Goal: Information Seeking & Learning: Learn about a topic

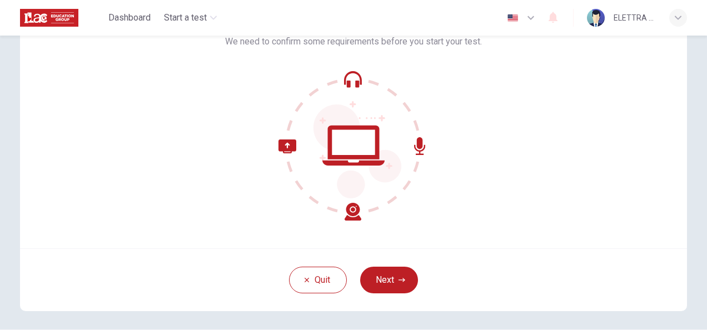
scroll to position [77, 0]
click at [402, 275] on button "Next" at bounding box center [389, 279] width 58 height 27
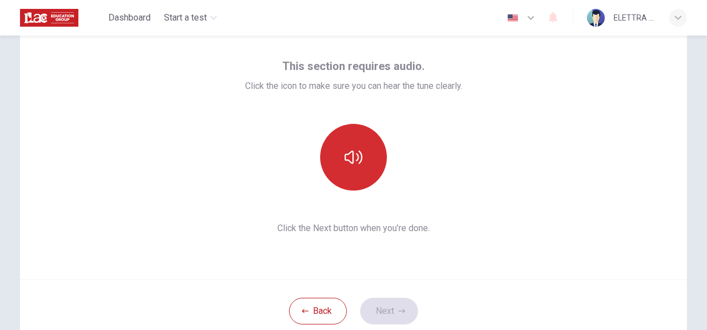
scroll to position [46, 0]
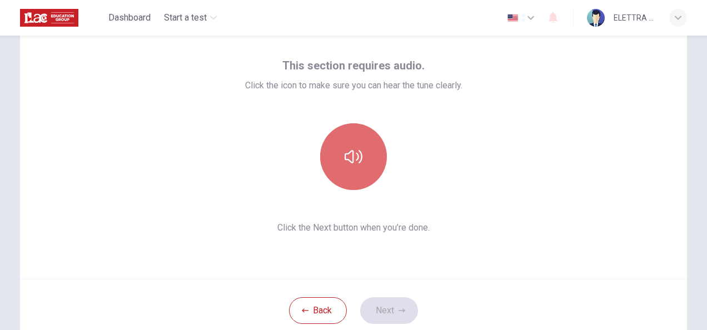
click at [354, 155] on icon "button" at bounding box center [354, 157] width 18 height 18
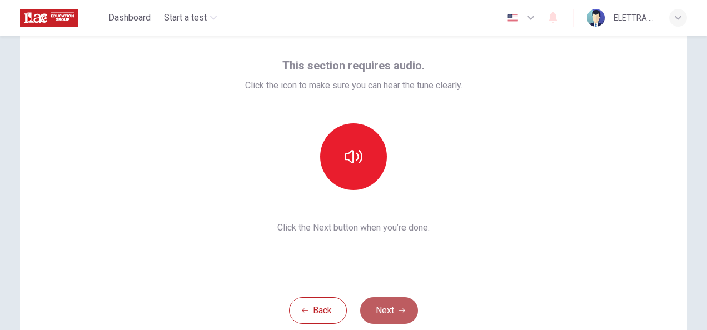
click at [394, 310] on button "Next" at bounding box center [389, 310] width 58 height 27
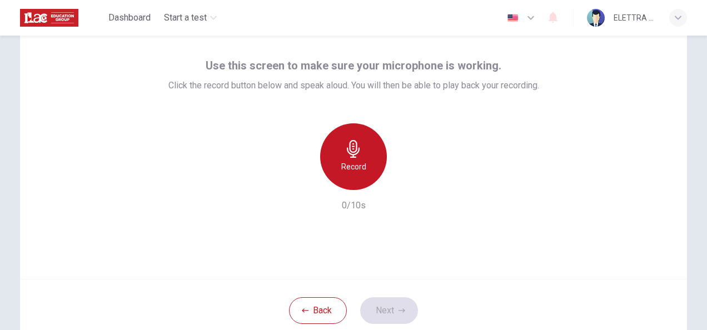
click at [380, 170] on div "Record" at bounding box center [353, 156] width 67 height 67
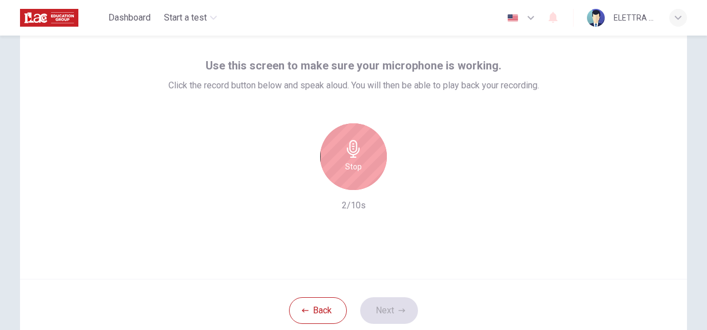
click at [380, 170] on div "Stop" at bounding box center [353, 156] width 67 height 67
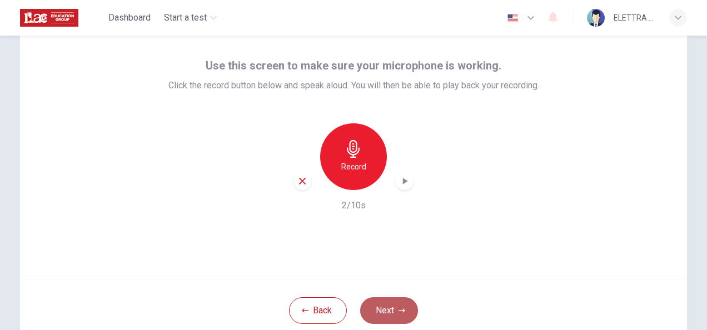
click at [395, 312] on button "Next" at bounding box center [389, 310] width 58 height 27
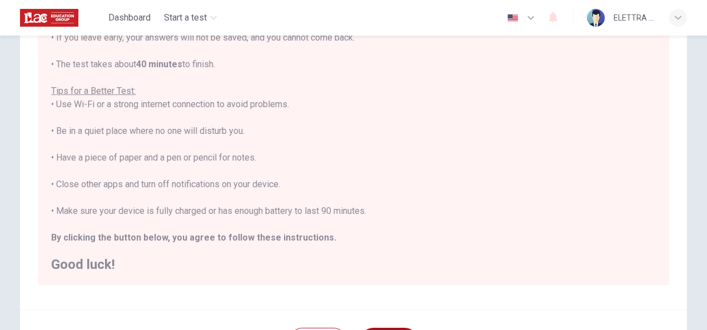
scroll to position [252, 0]
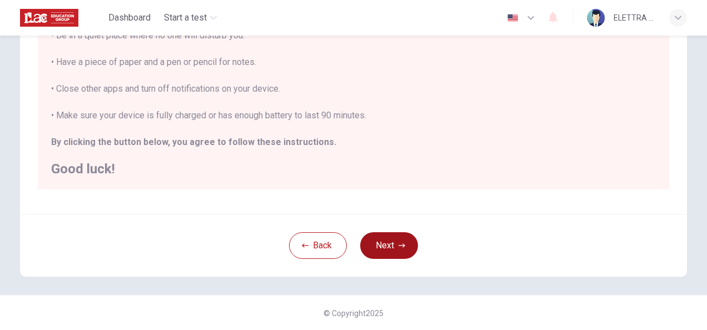
click at [381, 240] on button "Next" at bounding box center [389, 245] width 58 height 27
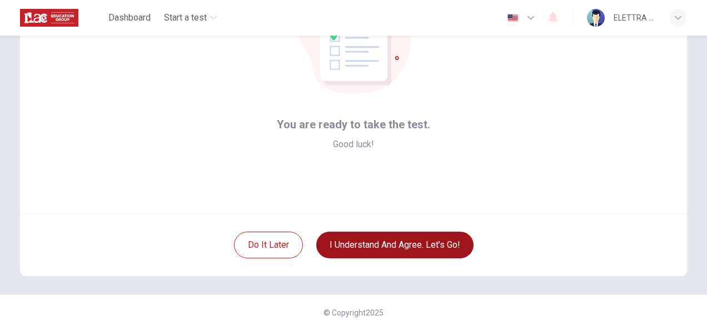
scroll to position [111, 0]
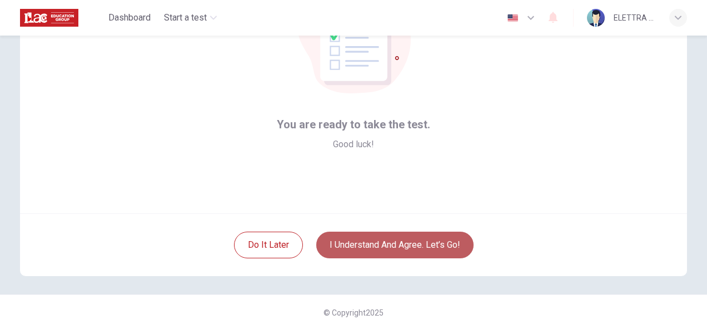
click at [389, 242] on button "I understand and agree. Let’s go!" at bounding box center [394, 245] width 157 height 27
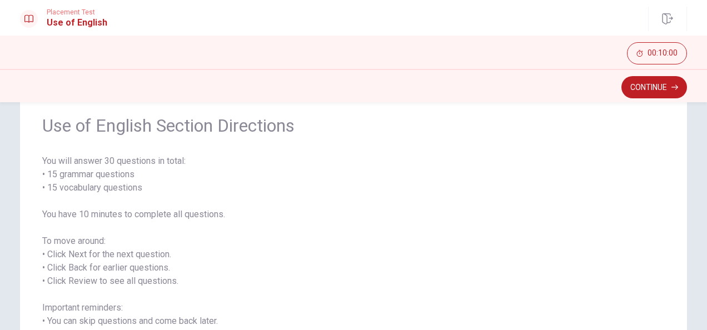
scroll to position [168, 0]
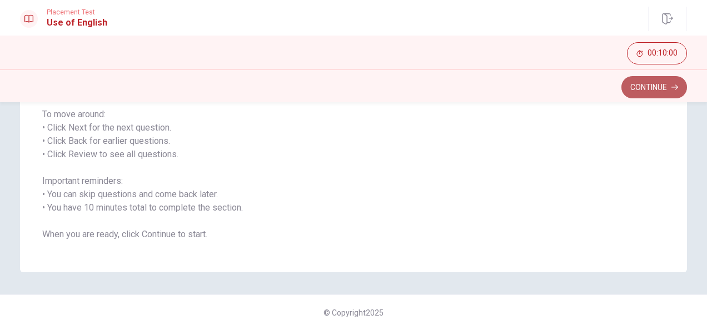
click at [654, 88] on button "Continue" at bounding box center [654, 87] width 66 height 22
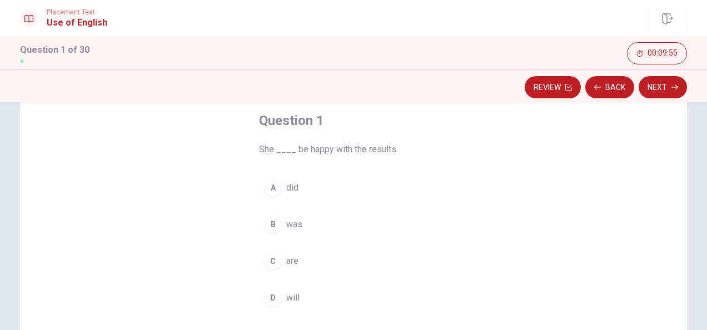
scroll to position [59, 0]
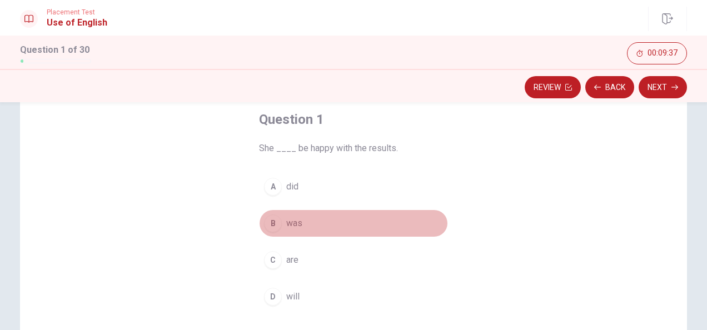
click at [271, 227] on div "B" at bounding box center [273, 224] width 18 height 18
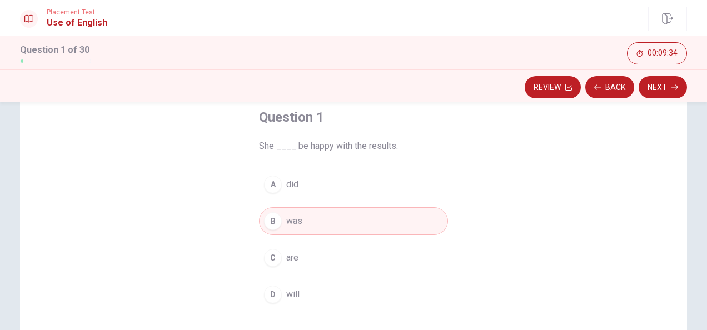
scroll to position [55, 0]
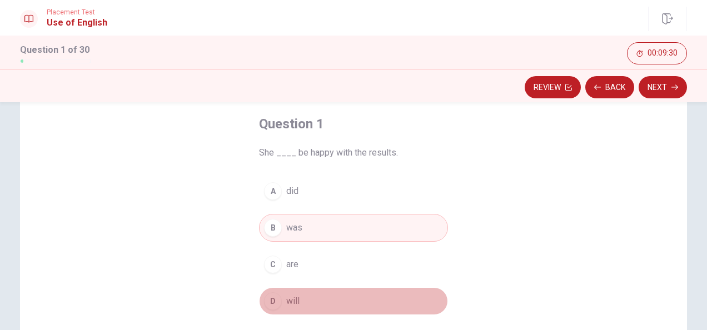
click at [286, 305] on span "will" at bounding box center [292, 301] width 13 height 13
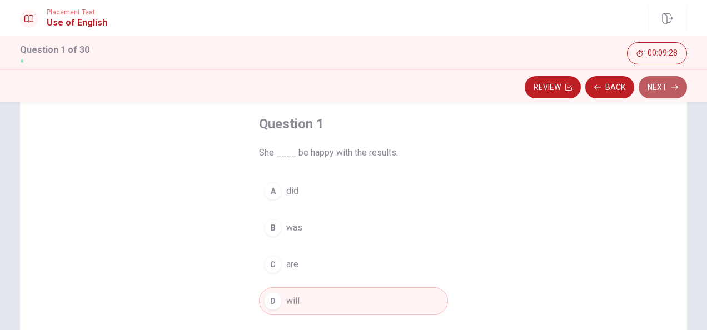
click at [659, 88] on button "Next" at bounding box center [663, 87] width 48 height 22
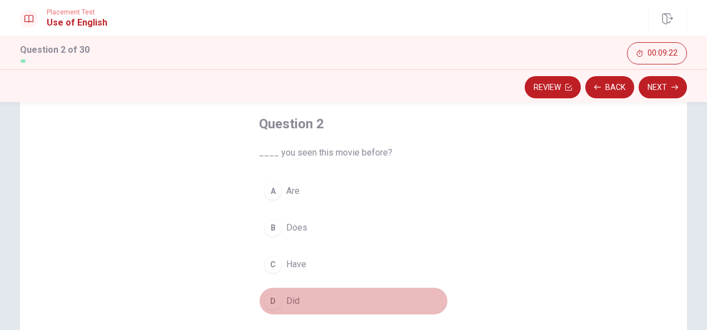
click at [264, 294] on div "D" at bounding box center [273, 301] width 18 height 18
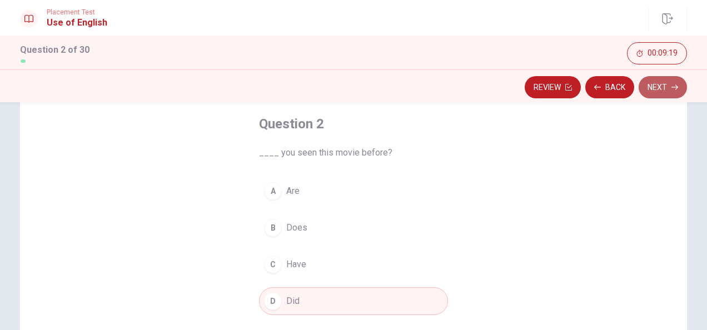
click at [674, 81] on button "Next" at bounding box center [663, 87] width 48 height 22
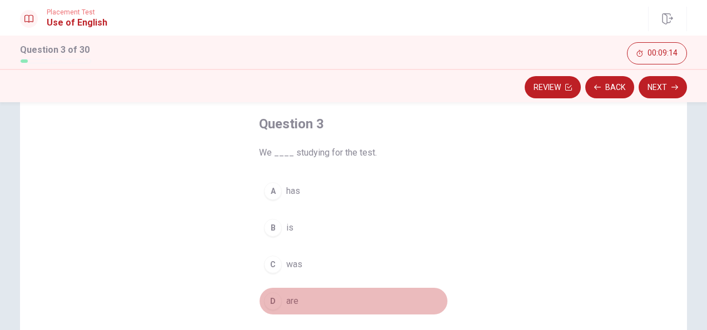
click at [275, 301] on div "D" at bounding box center [273, 301] width 18 height 18
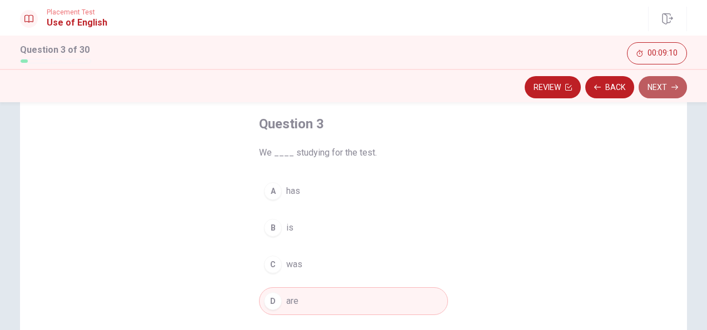
click at [665, 88] on button "Next" at bounding box center [663, 87] width 48 height 22
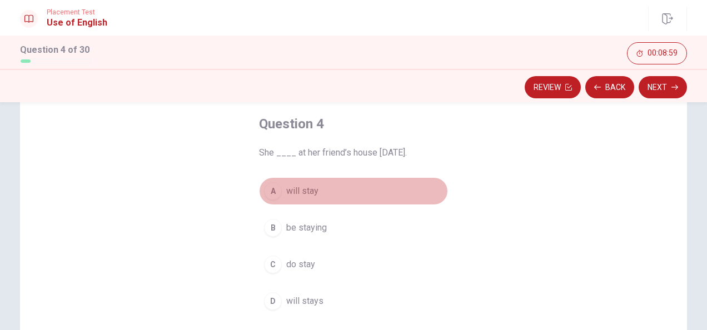
click at [271, 188] on div "A" at bounding box center [273, 191] width 18 height 18
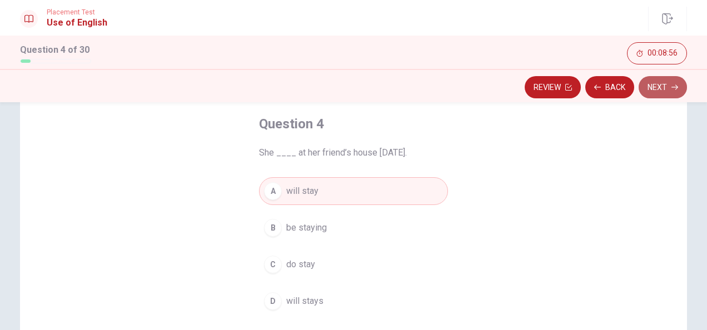
click at [673, 84] on icon "button" at bounding box center [674, 87] width 7 height 7
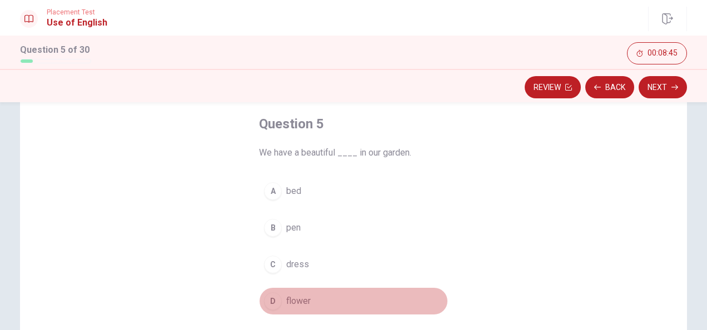
click at [292, 296] on span "flower" at bounding box center [298, 301] width 24 height 13
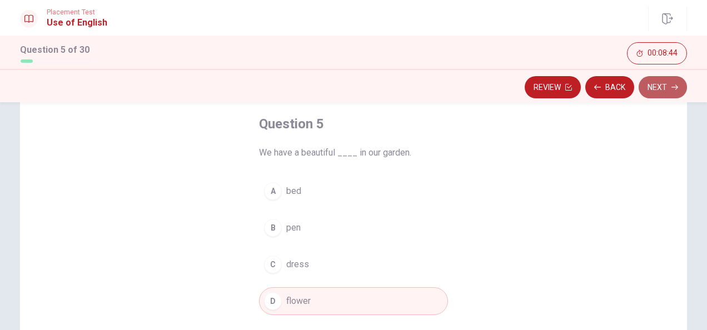
click at [655, 83] on button "Next" at bounding box center [663, 87] width 48 height 22
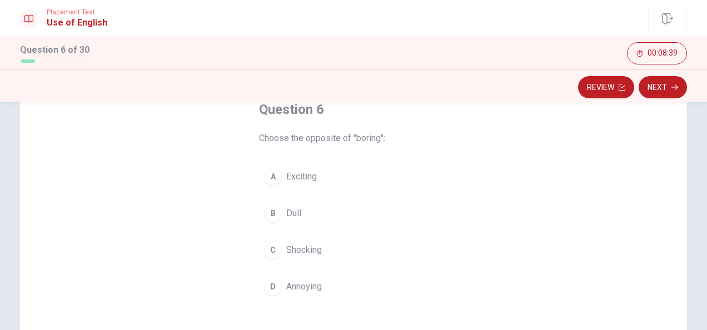
scroll to position [68, 0]
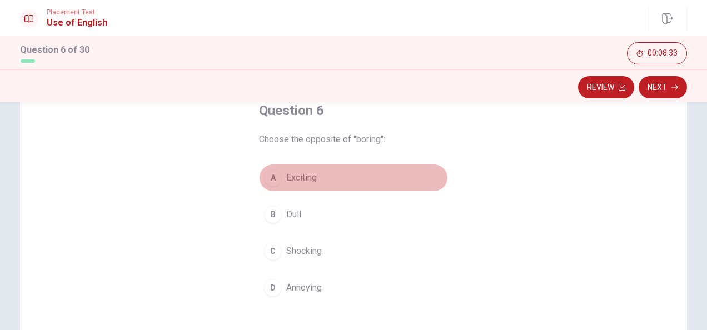
click at [291, 165] on button "A Exciting" at bounding box center [353, 178] width 189 height 28
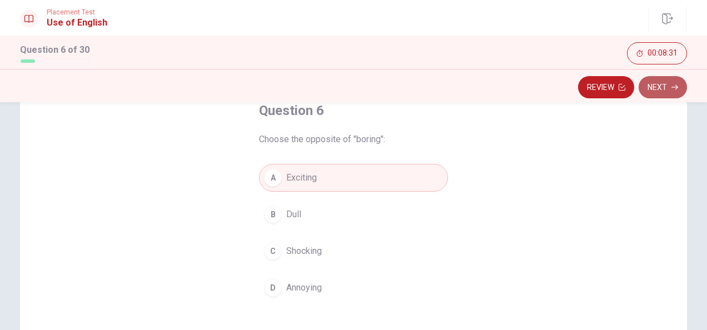
click at [665, 89] on button "Next" at bounding box center [663, 87] width 48 height 22
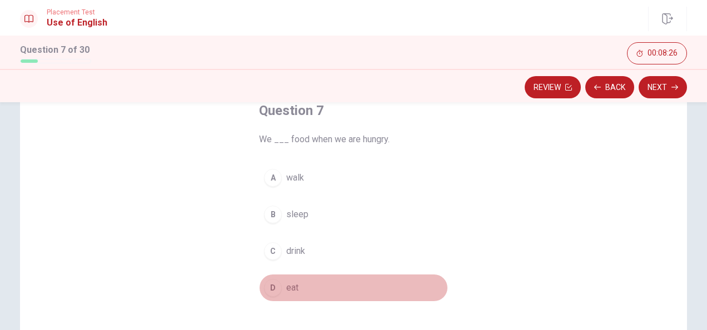
click at [265, 291] on div "D" at bounding box center [273, 288] width 18 height 18
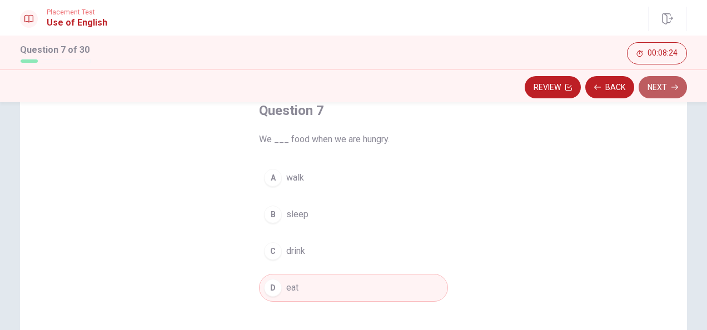
click at [669, 83] on button "Next" at bounding box center [663, 87] width 48 height 22
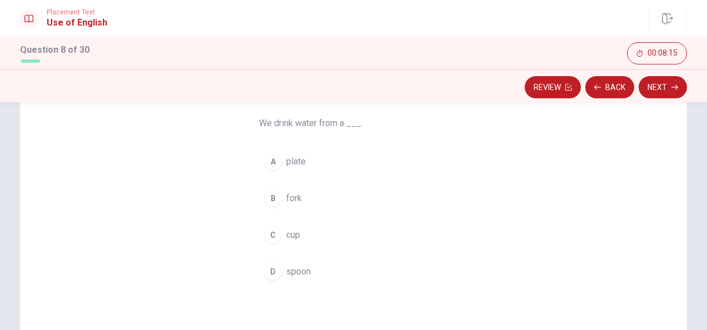
scroll to position [84, 0]
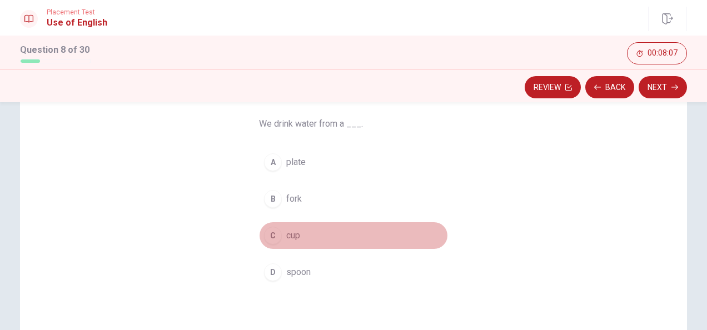
click at [271, 236] on div "C" at bounding box center [273, 236] width 18 height 18
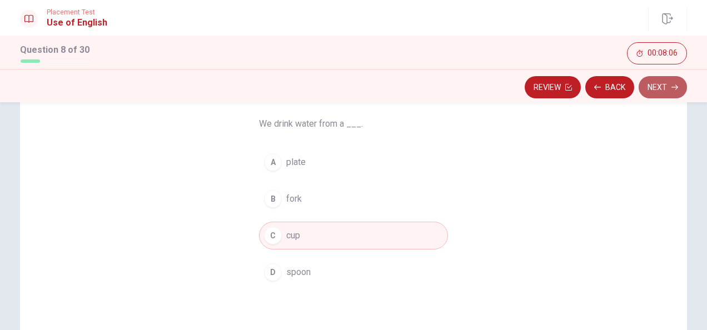
click at [669, 86] on button "Next" at bounding box center [663, 87] width 48 height 22
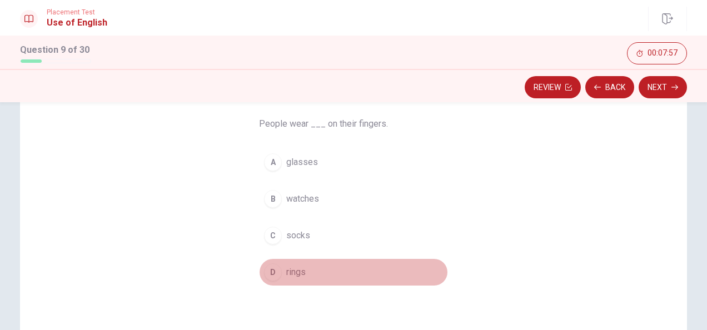
click at [287, 268] on span "rings" at bounding box center [295, 272] width 19 height 13
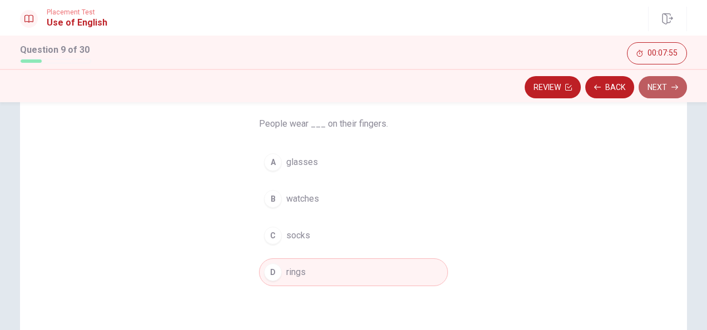
click at [666, 89] on button "Next" at bounding box center [663, 87] width 48 height 22
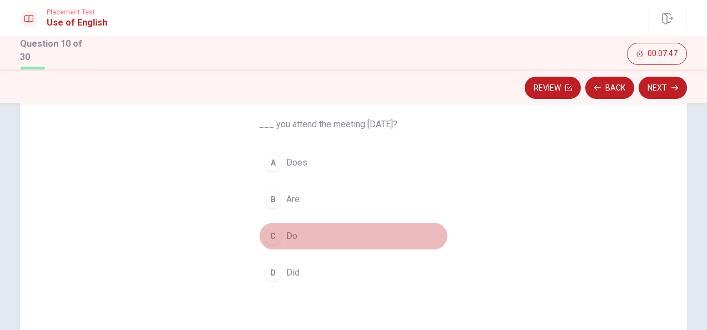
click at [298, 239] on button "C Do" at bounding box center [353, 236] width 189 height 28
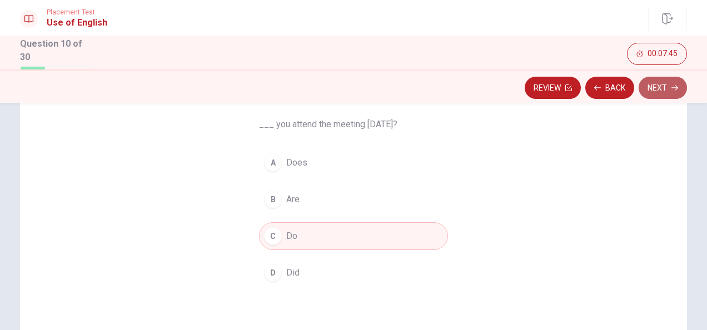
click at [667, 88] on button "Next" at bounding box center [663, 88] width 48 height 22
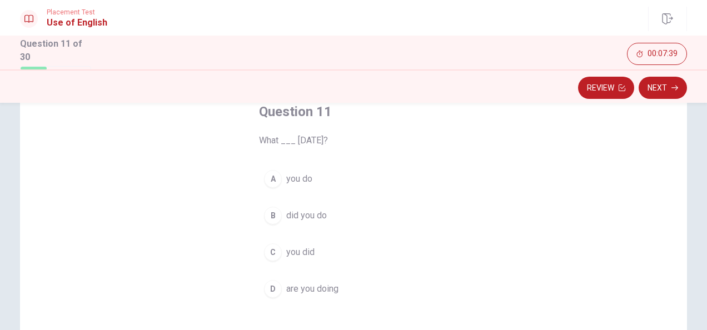
scroll to position [74, 0]
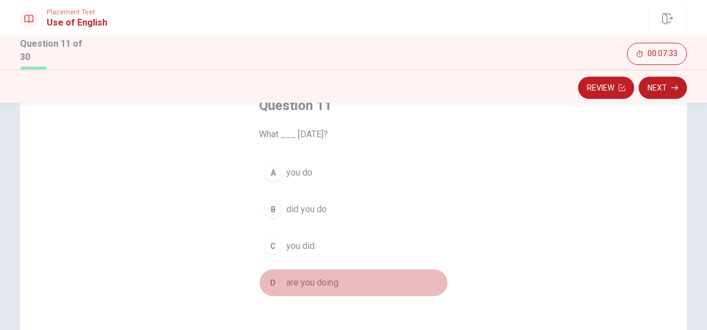
click at [299, 280] on span "are you doing" at bounding box center [312, 282] width 52 height 13
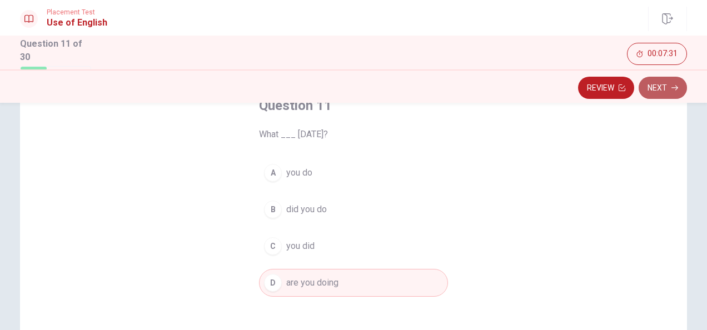
click at [666, 83] on button "Next" at bounding box center [663, 88] width 48 height 22
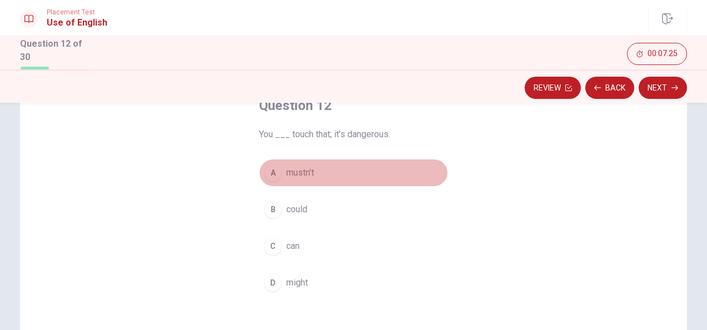
click at [289, 171] on span "mustn’t" at bounding box center [300, 172] width 28 height 13
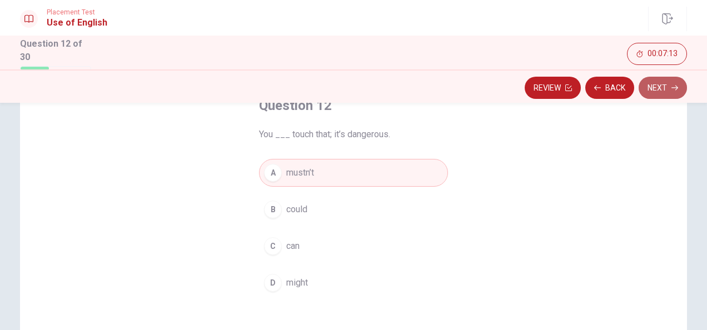
click at [678, 79] on button "Next" at bounding box center [663, 88] width 48 height 22
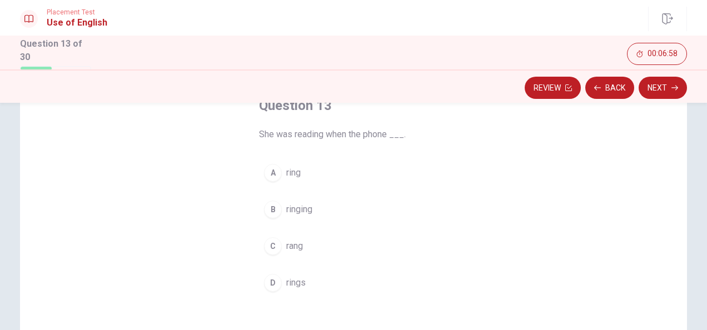
click at [287, 284] on span "rings" at bounding box center [295, 282] width 19 height 13
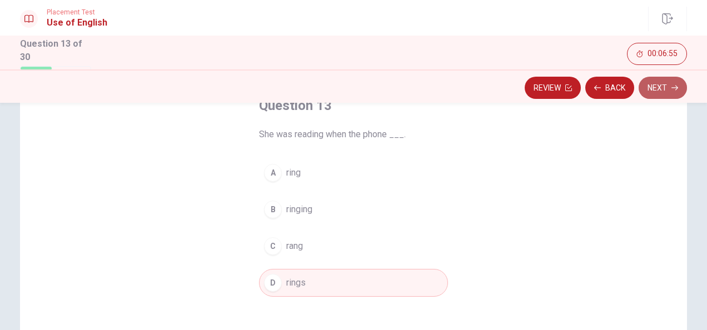
click at [667, 89] on button "Next" at bounding box center [663, 88] width 48 height 22
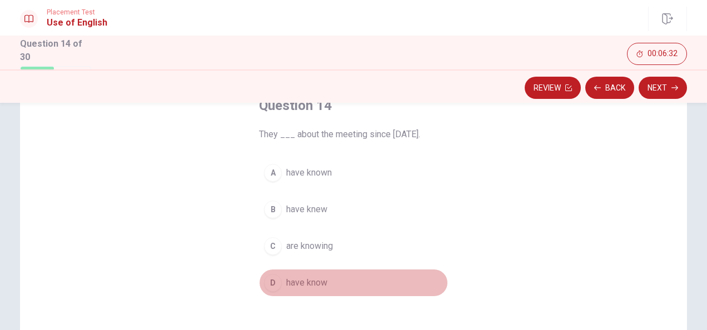
click at [299, 276] on span "have know" at bounding box center [306, 282] width 41 height 13
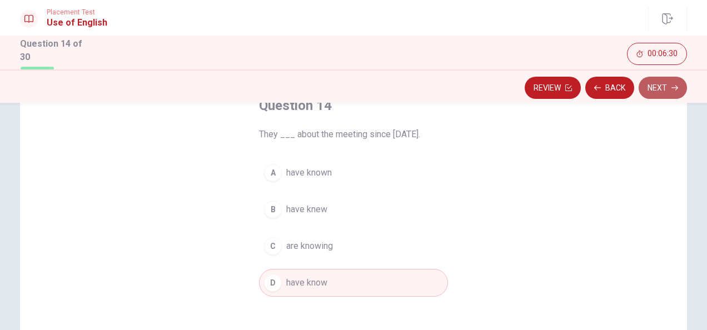
click at [670, 92] on button "Next" at bounding box center [663, 88] width 48 height 22
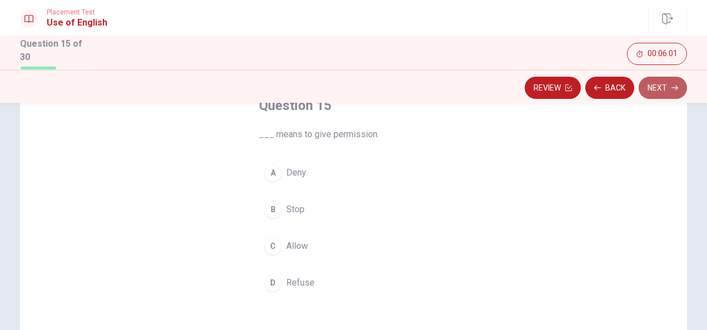
click at [674, 83] on button "Next" at bounding box center [663, 88] width 48 height 22
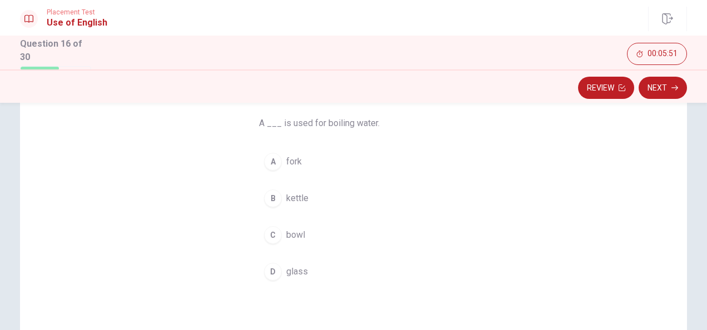
scroll to position [86, 0]
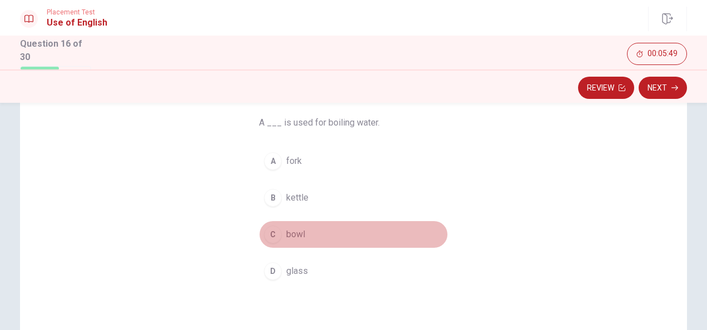
click at [286, 234] on span "bowl" at bounding box center [295, 234] width 19 height 13
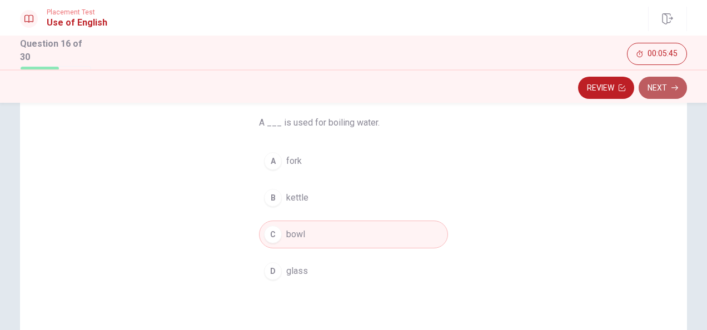
click at [664, 79] on button "Next" at bounding box center [663, 88] width 48 height 22
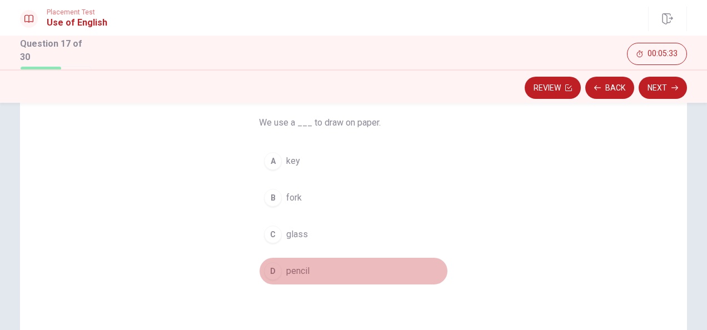
click at [296, 269] on span "pencil" at bounding box center [297, 271] width 23 height 13
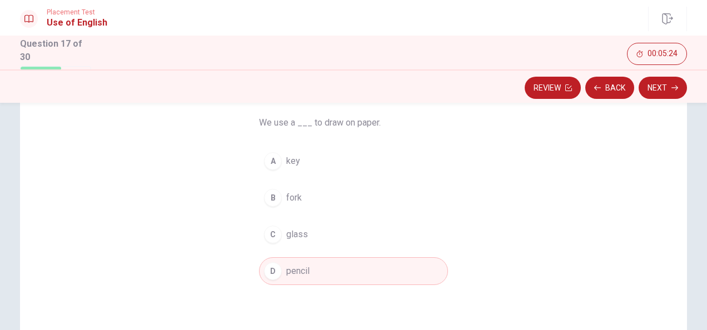
drag, startPoint x: 413, startPoint y: 197, endPoint x: 502, endPoint y: 130, distance: 111.5
click at [502, 130] on div "Question 17 We use a ___ to draw on paper. A key B fork C glass D pencil" at bounding box center [353, 232] width 667 height 386
click at [668, 84] on button "Next" at bounding box center [663, 88] width 48 height 22
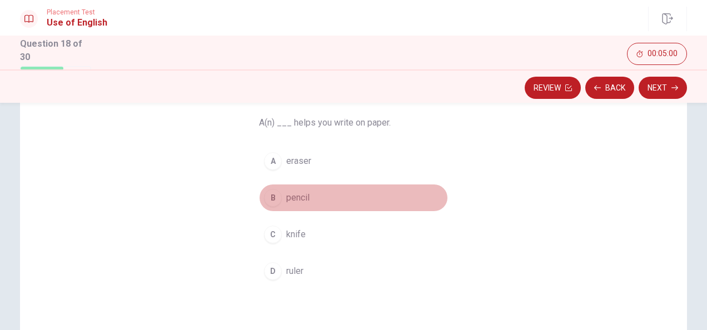
click at [309, 198] on button "B pencil" at bounding box center [353, 198] width 189 height 28
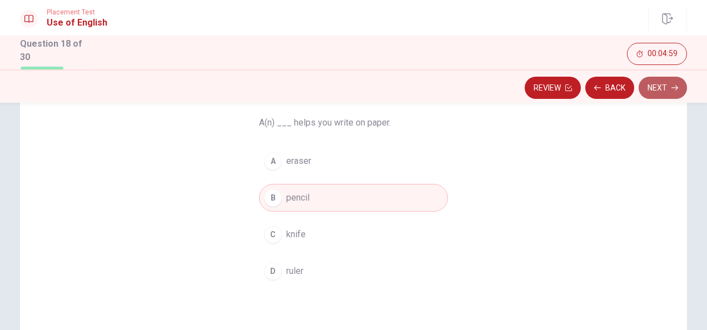
click at [681, 87] on button "Next" at bounding box center [663, 88] width 48 height 22
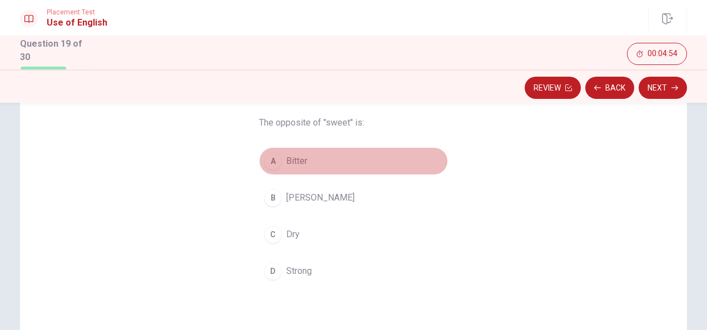
click at [287, 162] on span "Bitter" at bounding box center [296, 161] width 21 height 13
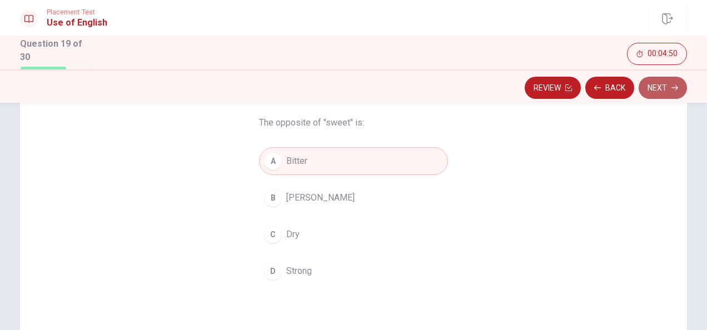
click at [674, 92] on button "Next" at bounding box center [663, 88] width 48 height 22
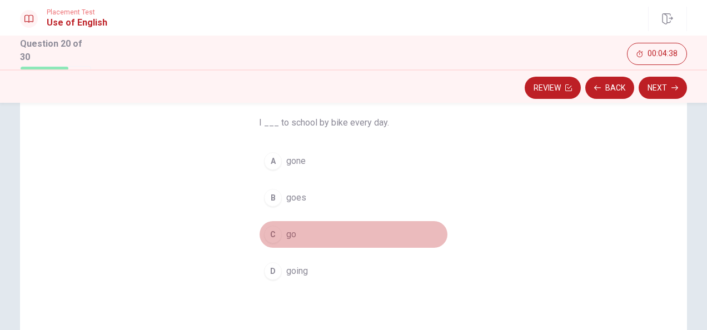
click at [339, 226] on button "C go" at bounding box center [353, 235] width 189 height 28
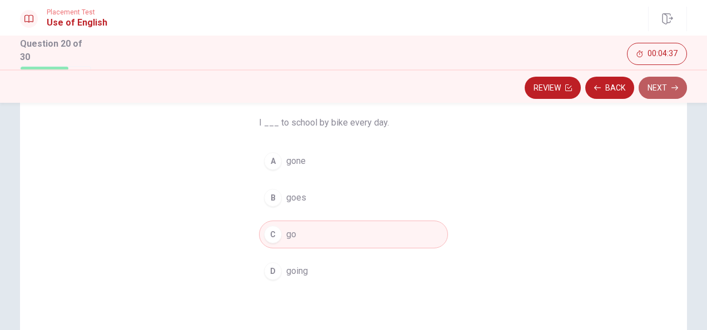
click at [673, 86] on icon "button" at bounding box center [674, 87] width 7 height 7
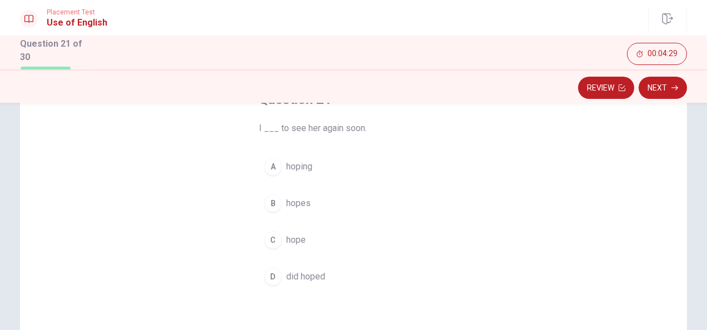
scroll to position [81, 0]
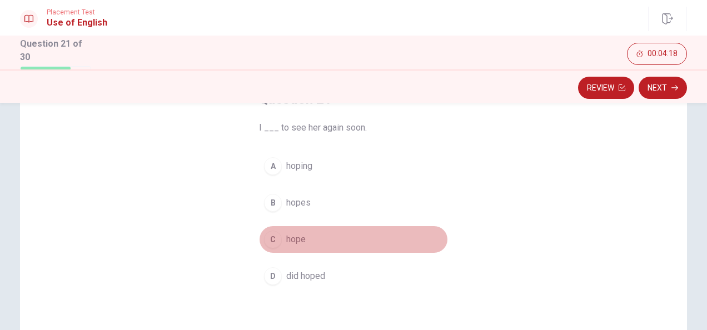
click at [372, 243] on button "C hope" at bounding box center [353, 240] width 189 height 28
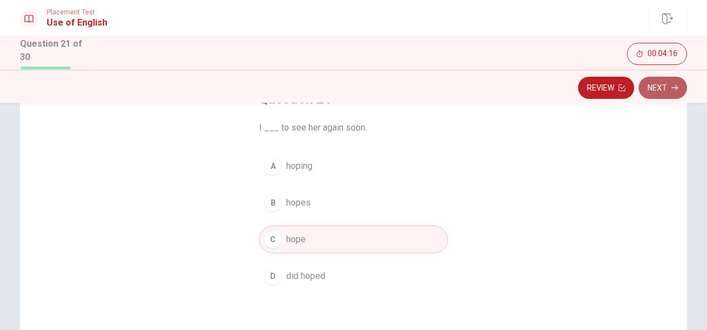
click at [656, 88] on button "Next" at bounding box center [663, 88] width 48 height 22
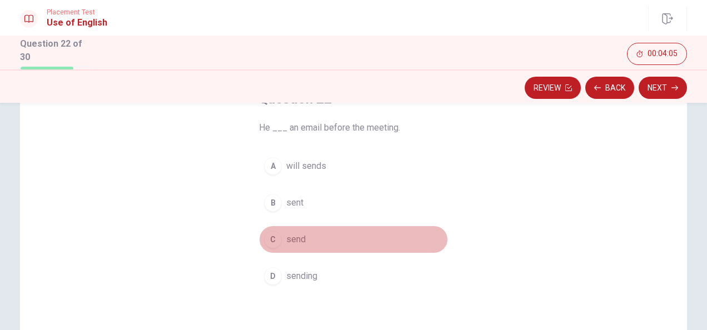
click at [295, 241] on span "send" at bounding box center [295, 239] width 19 height 13
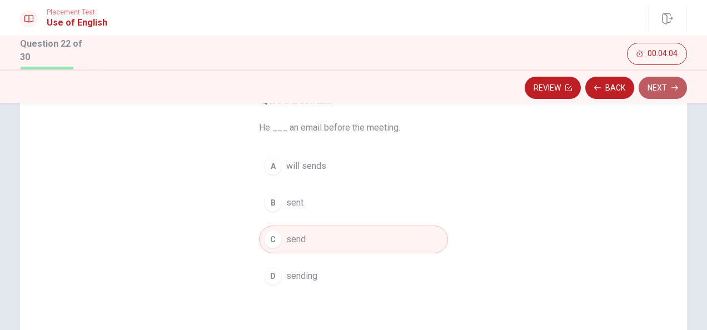
click at [660, 96] on button "Next" at bounding box center [663, 88] width 48 height 22
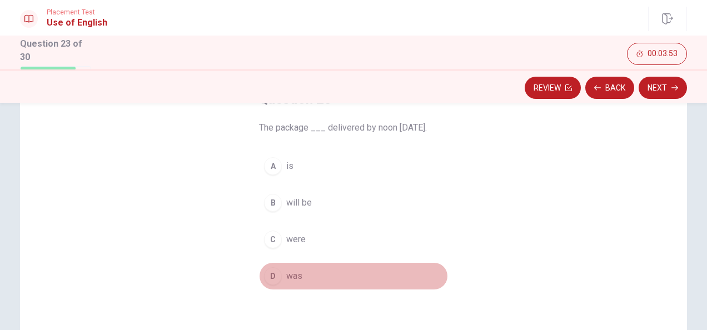
click at [314, 263] on button "D was" at bounding box center [353, 276] width 189 height 28
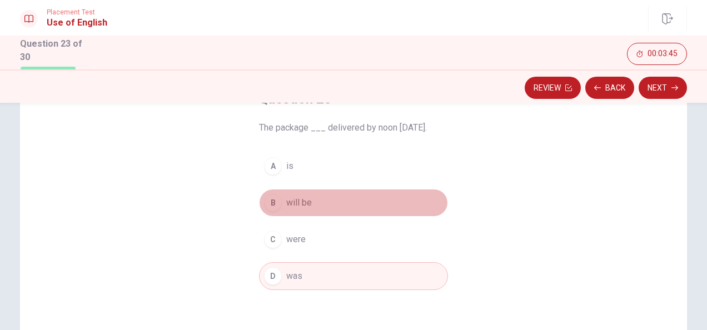
click at [341, 206] on button "B will be" at bounding box center [353, 203] width 189 height 28
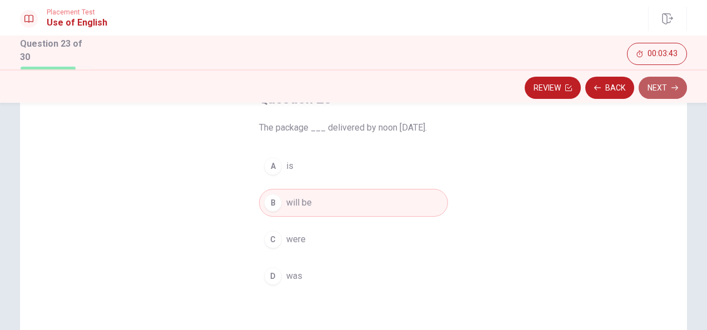
click at [659, 88] on button "Next" at bounding box center [663, 88] width 48 height 22
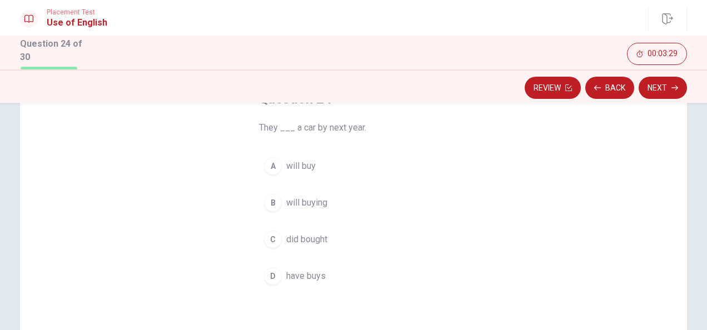
click at [454, 166] on div "Question 24 They ___ a car by next year. A will buy B will buying C did bought …" at bounding box center [353, 190] width 233 height 236
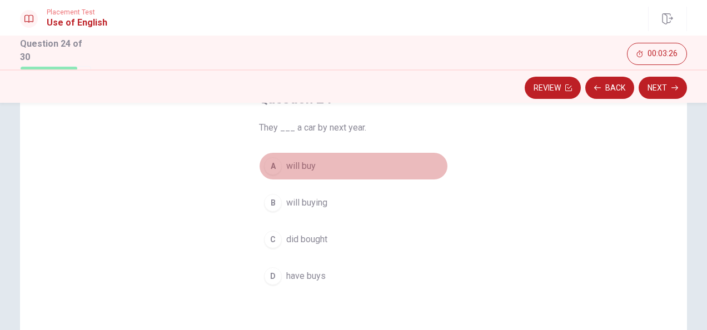
click at [340, 162] on button "A will buy" at bounding box center [353, 166] width 189 height 28
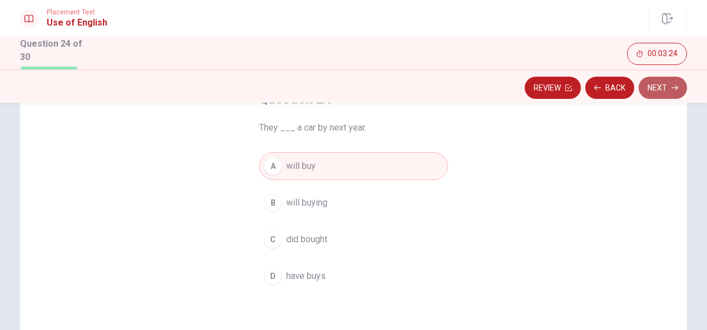
click at [671, 93] on button "Next" at bounding box center [663, 88] width 48 height 22
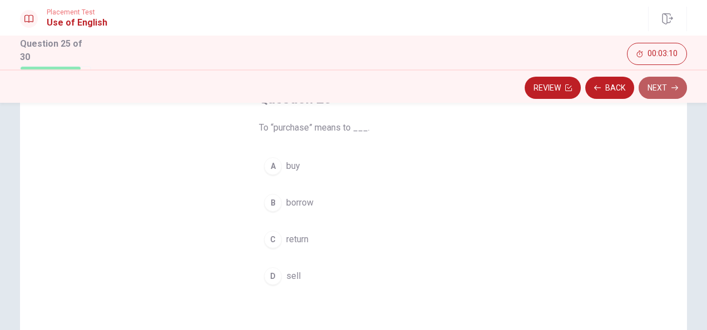
click at [680, 83] on button "Next" at bounding box center [663, 88] width 48 height 22
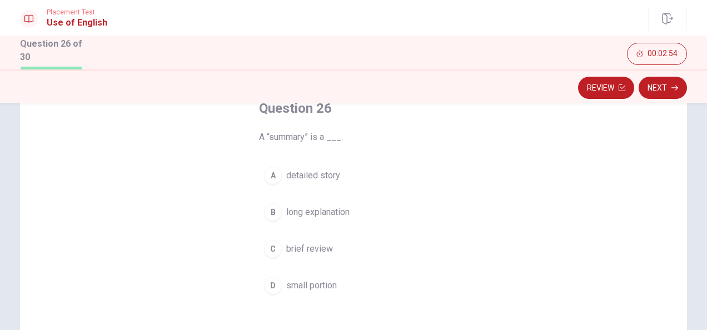
scroll to position [71, 0]
click at [671, 86] on button "Next" at bounding box center [663, 88] width 48 height 22
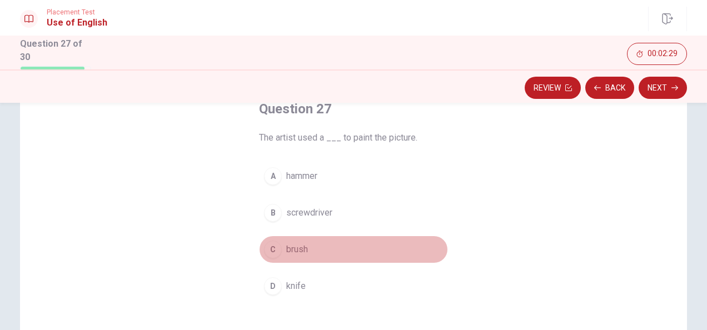
click at [282, 243] on button "C brush" at bounding box center [353, 250] width 189 height 28
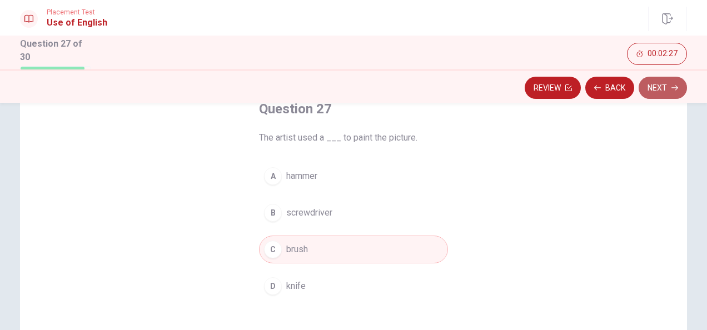
click at [661, 96] on button "Next" at bounding box center [663, 88] width 48 height 22
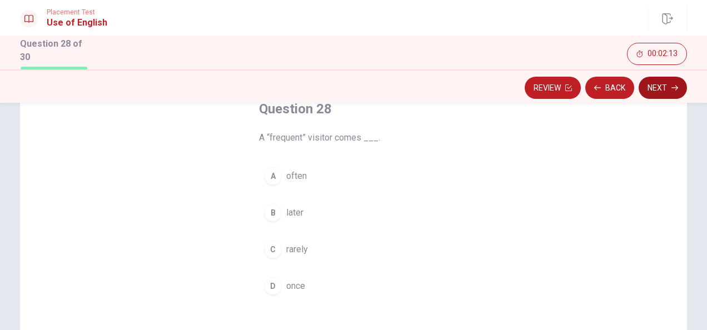
click at [680, 89] on button "Next" at bounding box center [663, 88] width 48 height 22
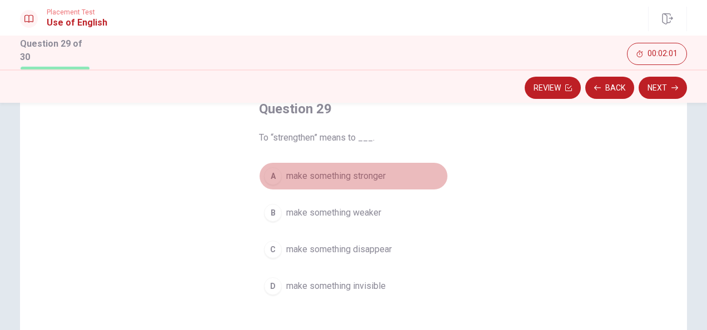
click at [370, 176] on span "make something stronger" at bounding box center [336, 176] width 100 height 13
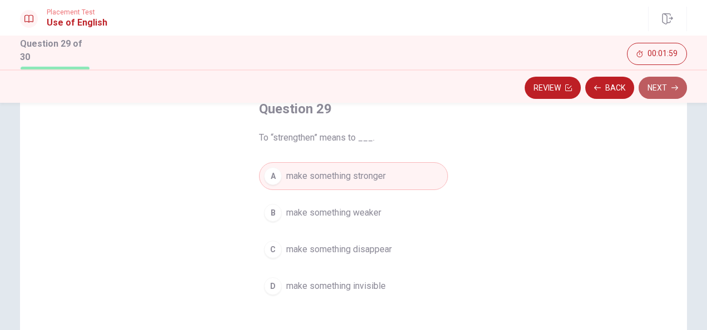
click at [668, 83] on button "Next" at bounding box center [663, 88] width 48 height 22
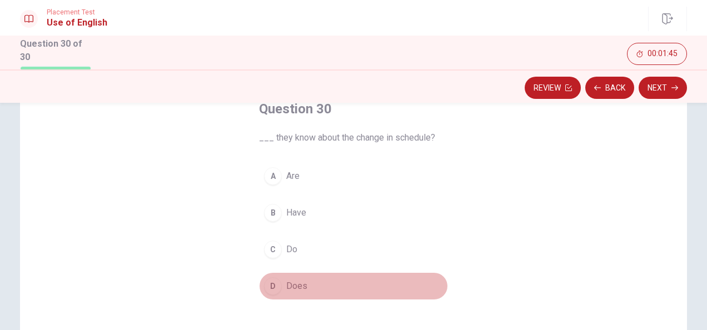
click at [298, 281] on span "Does" at bounding box center [296, 286] width 21 height 13
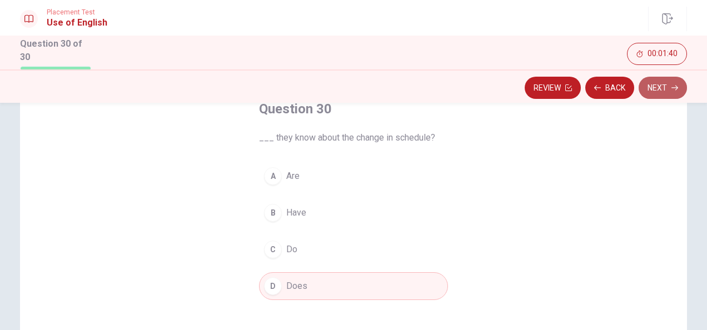
click at [669, 87] on button "Next" at bounding box center [663, 88] width 48 height 22
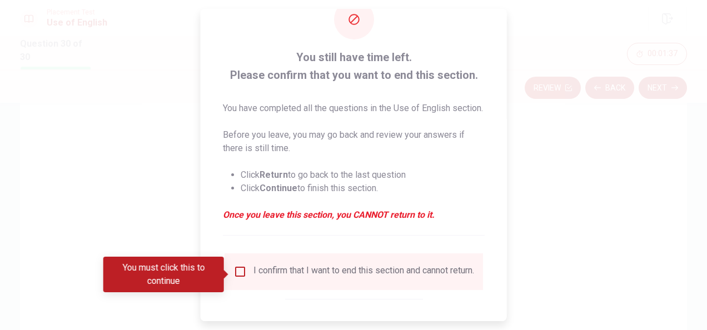
scroll to position [48, 0]
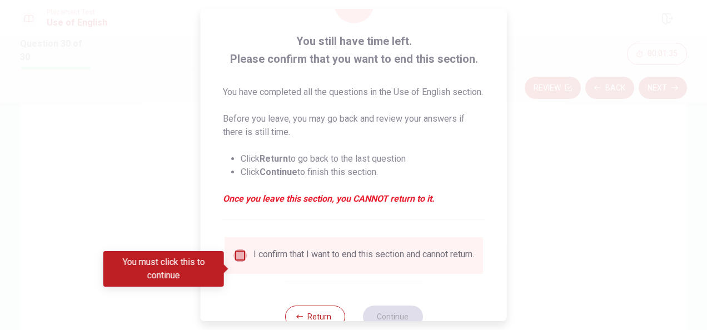
click at [240, 262] on input "You must click this to continue" at bounding box center [239, 255] width 13 height 13
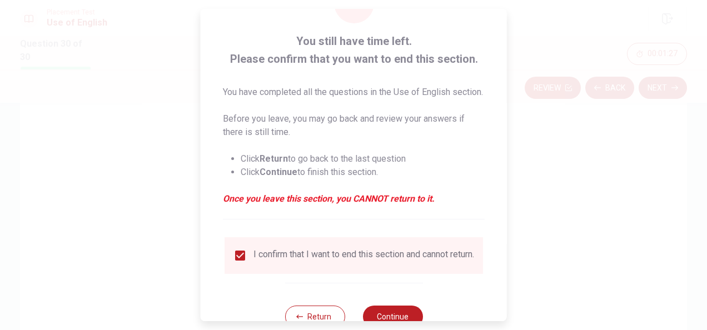
scroll to position [98, 0]
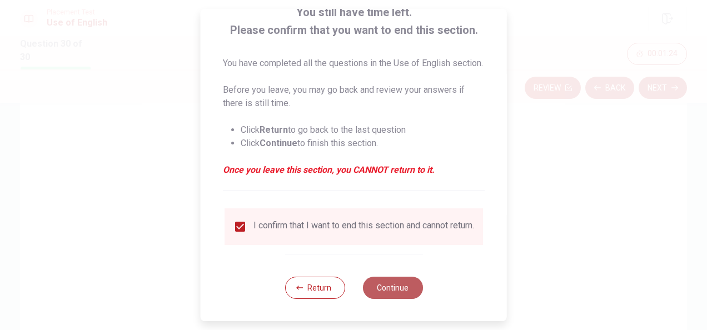
click at [381, 288] on button "Continue" at bounding box center [392, 288] width 60 height 22
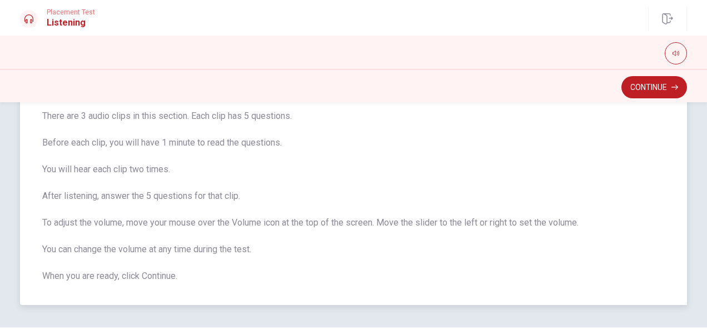
scroll to position [110, 0]
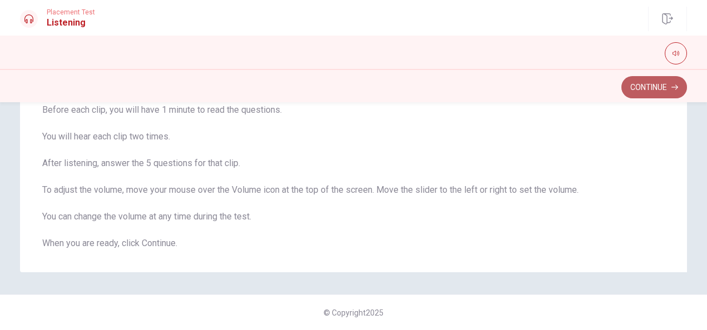
click at [644, 88] on button "Continue" at bounding box center [654, 87] width 66 height 22
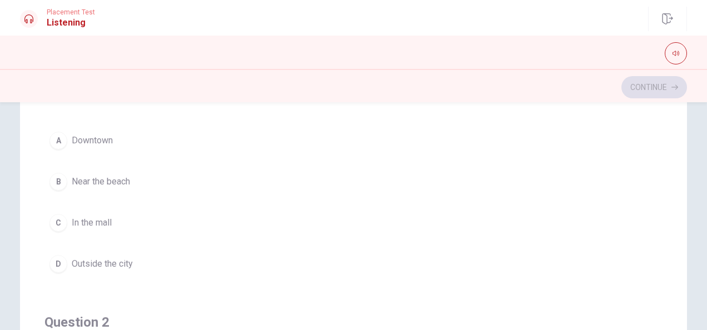
scroll to position [0, 0]
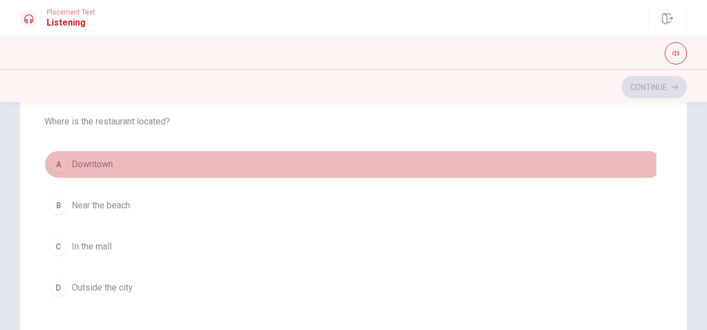
click at [77, 162] on span "Downtown" at bounding box center [92, 164] width 41 height 13
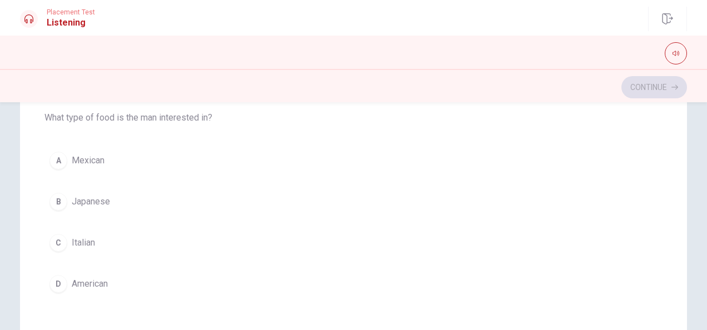
scroll to position [765, 0]
click at [112, 233] on button "C Italian" at bounding box center [353, 242] width 618 height 28
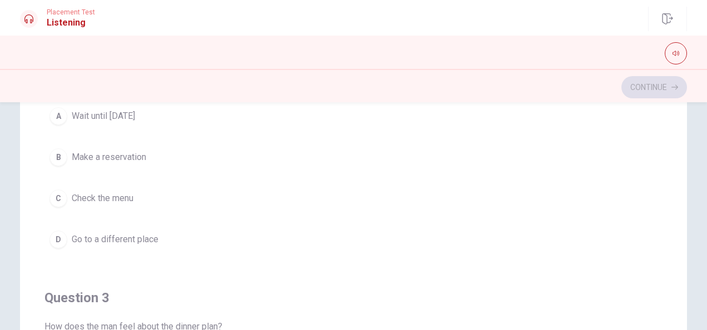
scroll to position [302, 0]
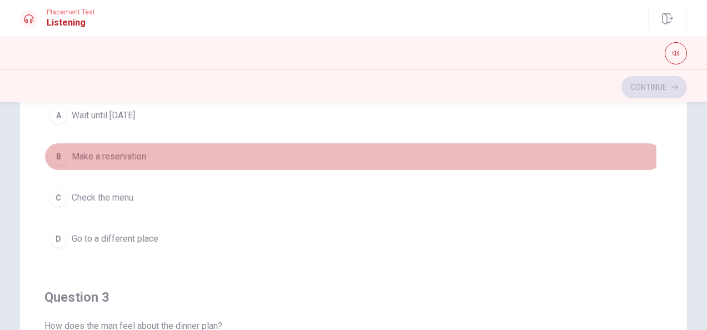
click at [138, 156] on span "Make a reservation" at bounding box center [109, 156] width 74 height 13
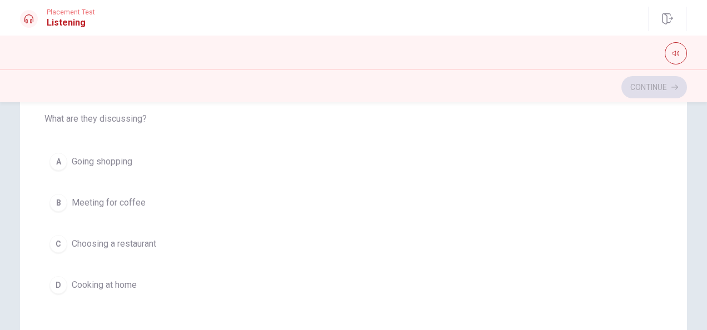
scroll to position [238, 0]
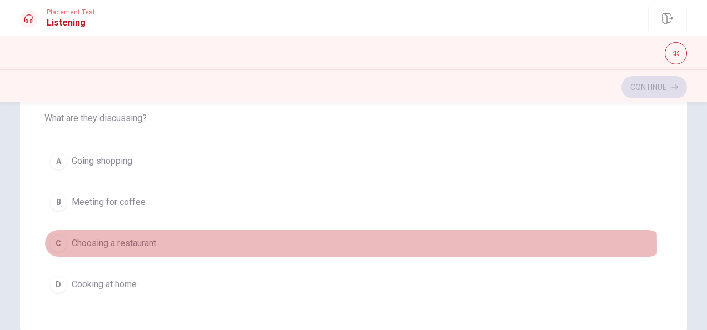
click at [146, 241] on span "Choosing a restaurant" at bounding box center [114, 243] width 84 height 13
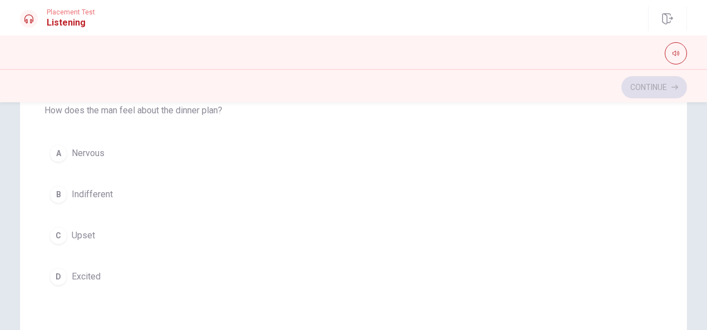
scroll to position [396, 0]
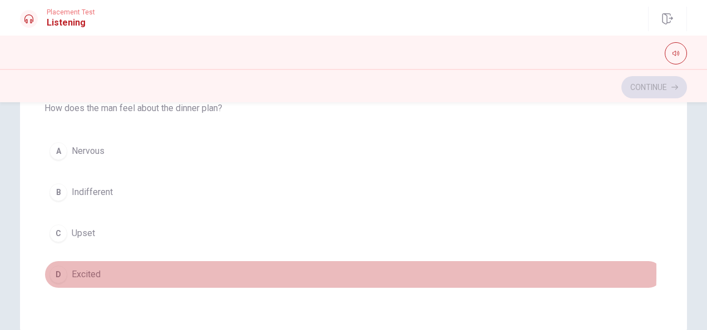
click at [94, 268] on span "Excited" at bounding box center [86, 274] width 29 height 13
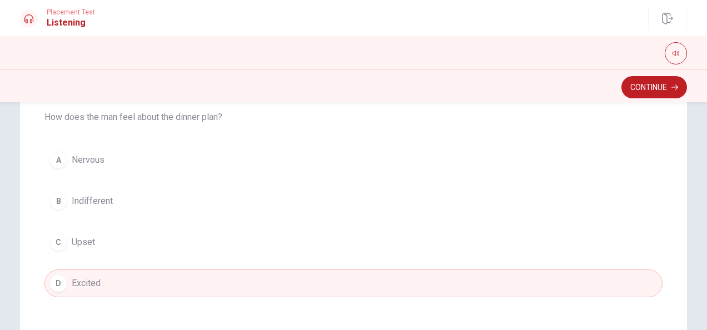
scroll to position [389, 0]
click at [649, 83] on button "Continue" at bounding box center [654, 87] width 66 height 22
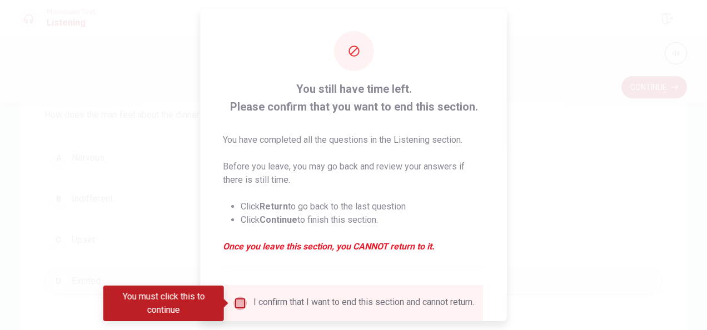
click at [236, 304] on input "You must click this to continue" at bounding box center [239, 303] width 13 height 13
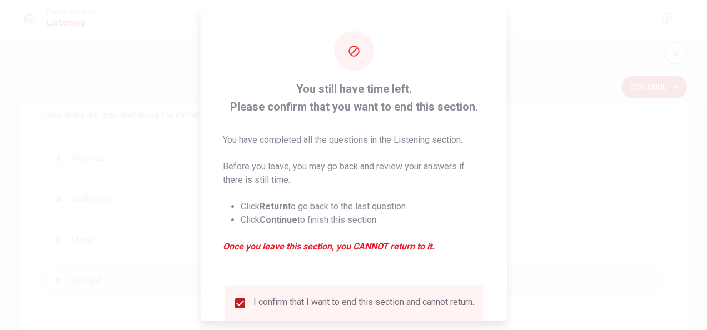
scroll to position [84, 0]
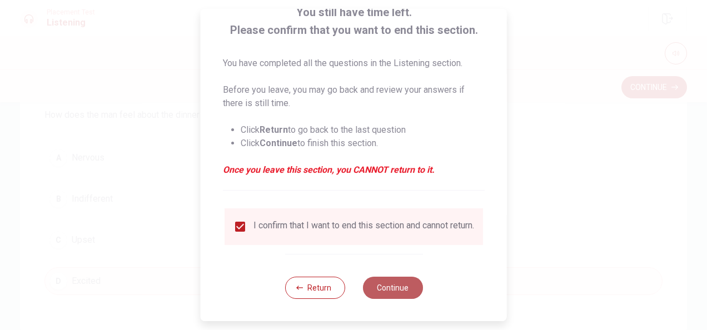
click at [398, 280] on button "Continue" at bounding box center [392, 288] width 60 height 22
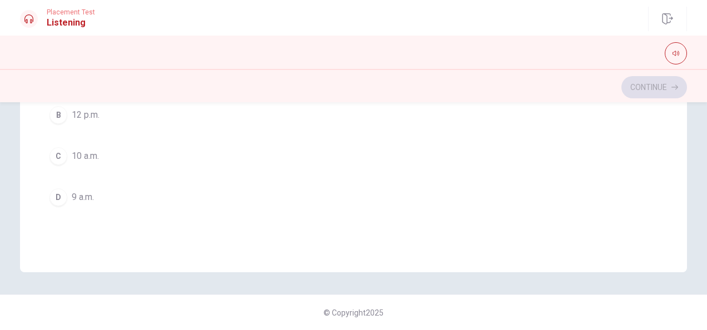
scroll to position [161, 0]
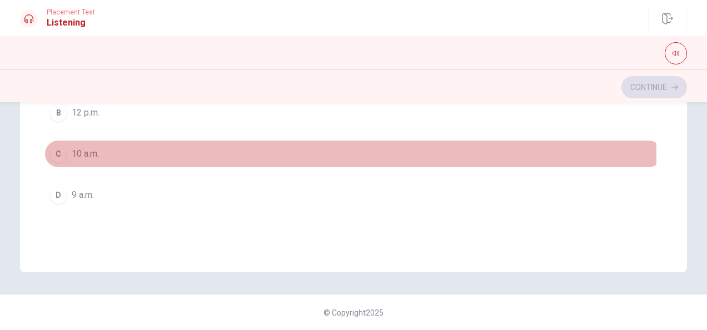
click at [115, 153] on button "C 10 a.m." at bounding box center [353, 154] width 618 height 28
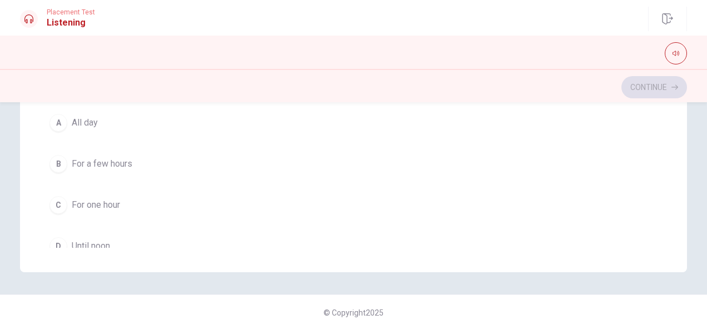
scroll to position [364, 0]
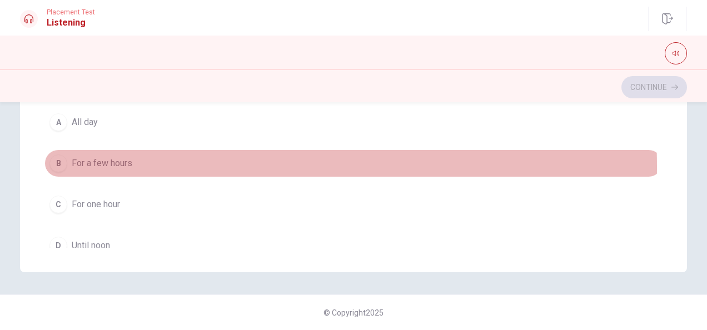
click at [113, 163] on span "For a few hours" at bounding box center [102, 163] width 61 height 13
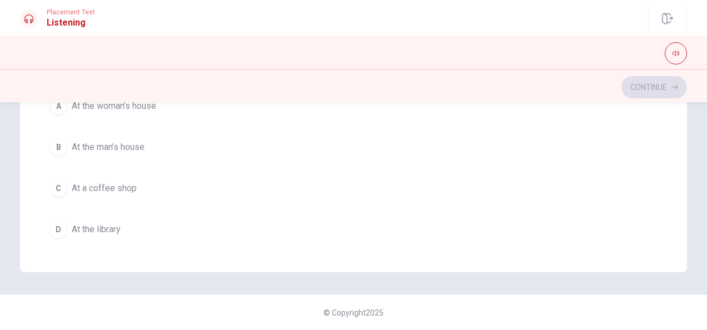
scroll to position [652, 0]
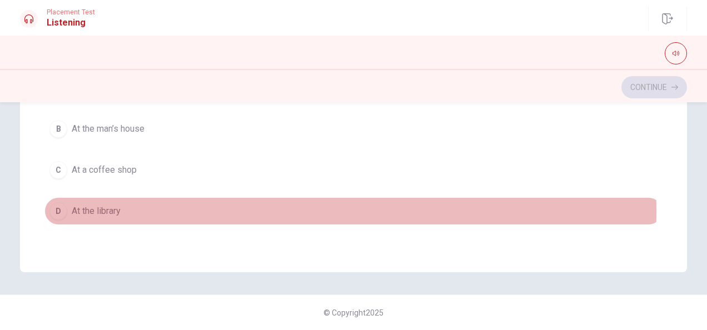
click at [88, 205] on span "At the library" at bounding box center [96, 211] width 49 height 13
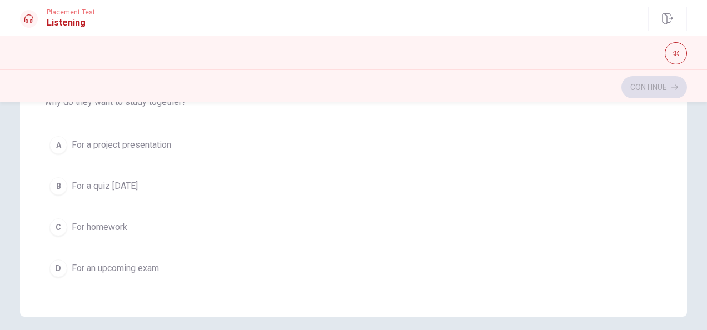
scroll to position [255, 0]
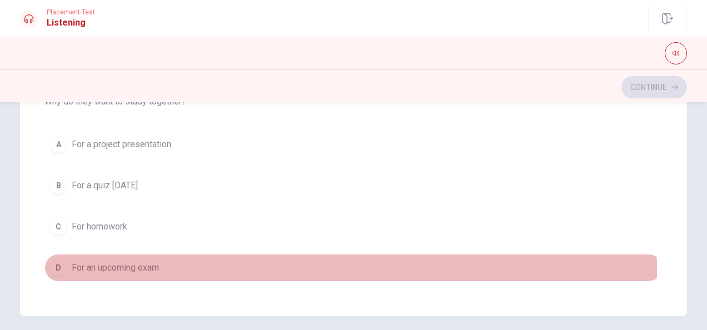
click at [152, 265] on span "For an upcoming exam" at bounding box center [115, 267] width 87 height 13
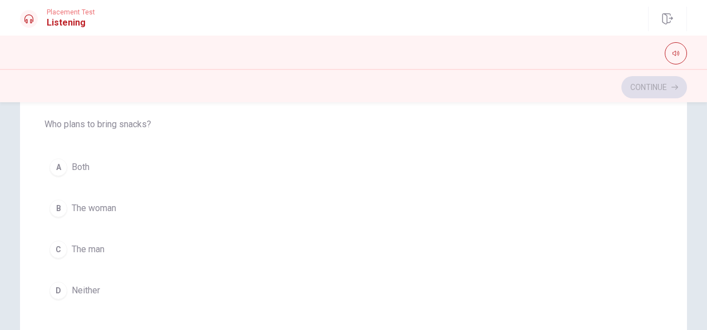
scroll to position [109, 0]
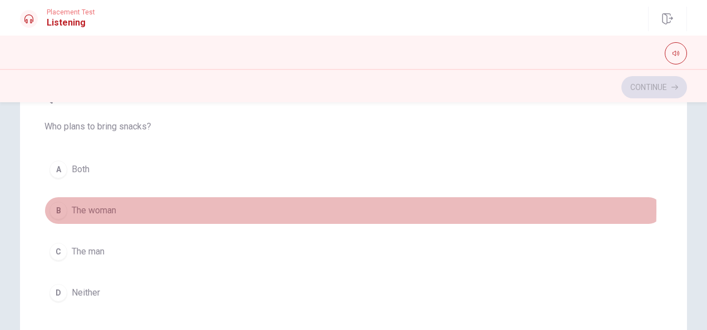
click at [106, 208] on span "The woman" at bounding box center [94, 210] width 44 height 13
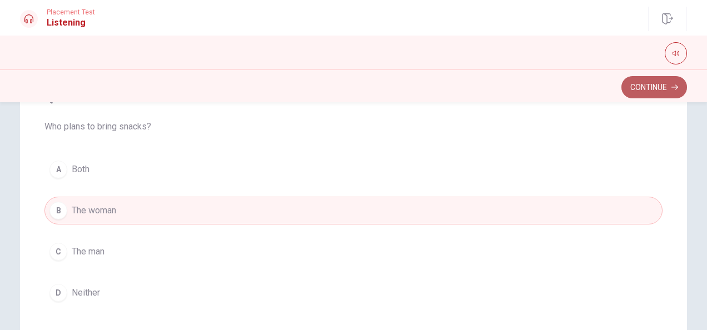
click at [657, 83] on button "Continue" at bounding box center [654, 87] width 66 height 22
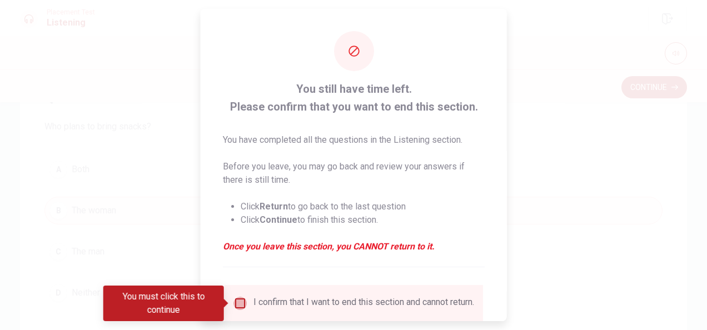
click at [239, 302] on input "You must click this to continue" at bounding box center [239, 303] width 13 height 13
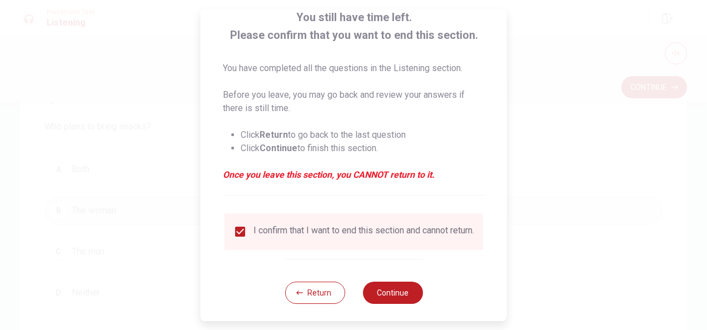
scroll to position [84, 0]
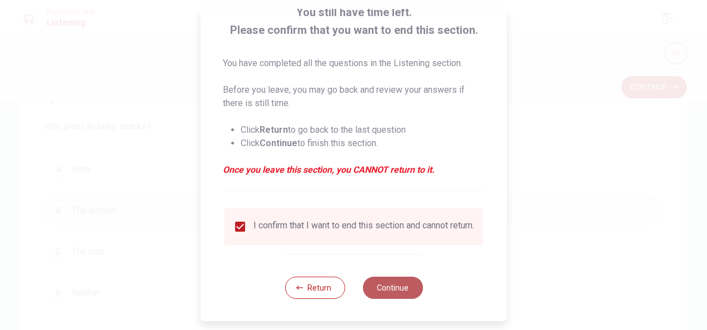
click at [381, 295] on button "Continue" at bounding box center [392, 288] width 60 height 22
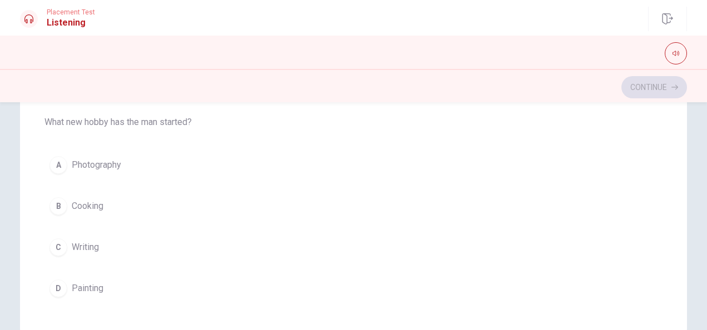
scroll to position [893, 0]
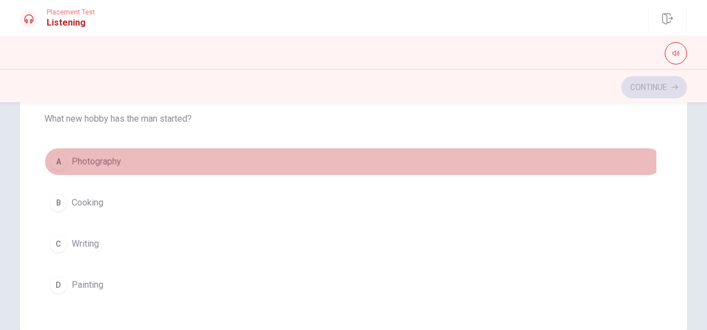
click at [96, 157] on span "Photography" at bounding box center [96, 161] width 49 height 13
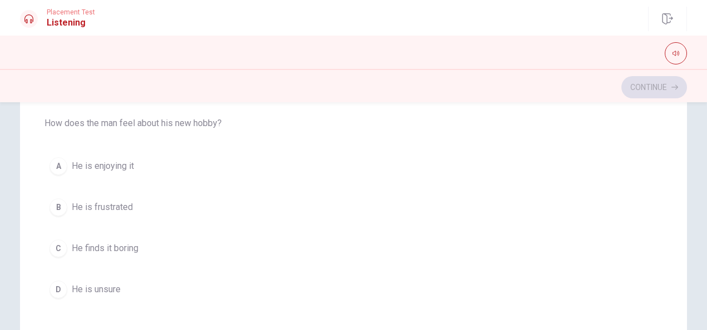
scroll to position [112, 0]
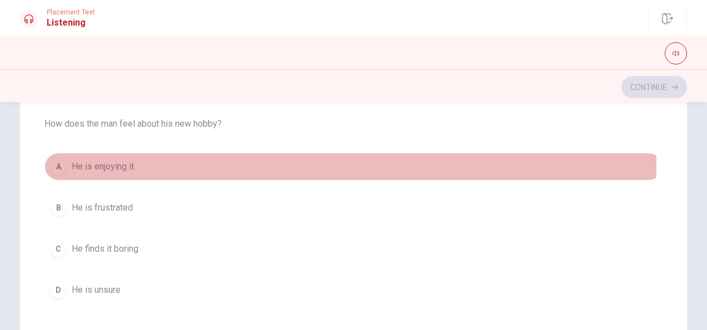
click at [146, 166] on button "A He is enjoying it" at bounding box center [353, 167] width 618 height 28
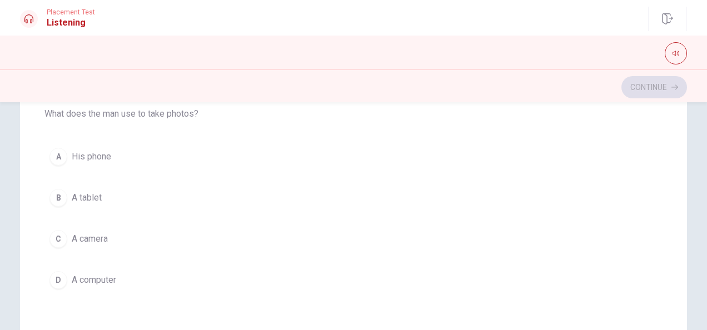
scroll to position [519, 0]
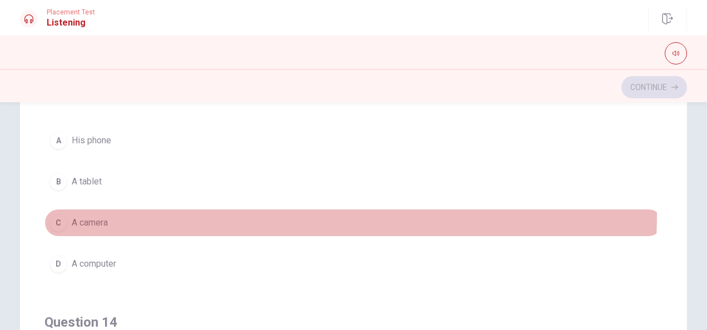
click at [101, 209] on button "C A camera" at bounding box center [353, 223] width 618 height 28
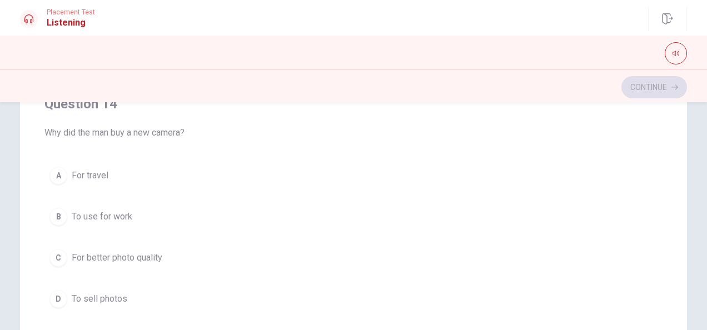
scroll to position [738, 0]
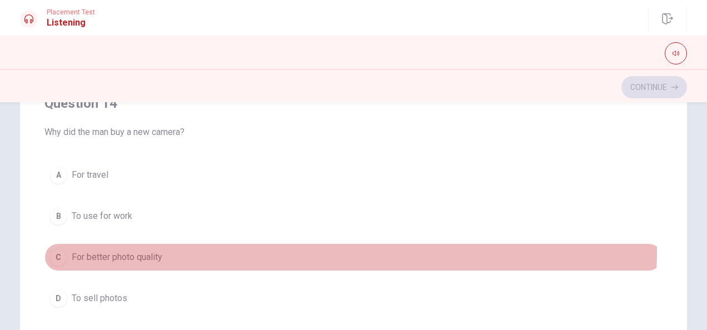
click at [167, 243] on button "C For better photo quality" at bounding box center [353, 257] width 618 height 28
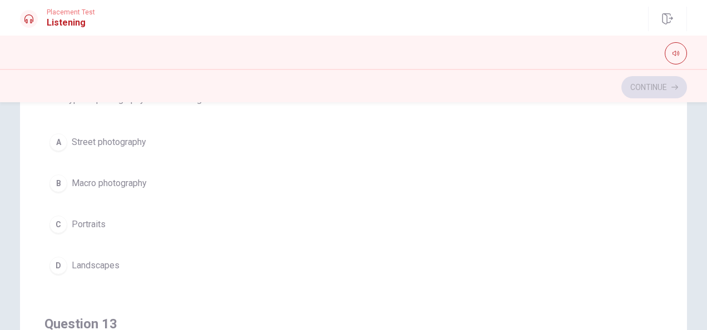
scroll to position [258, 0]
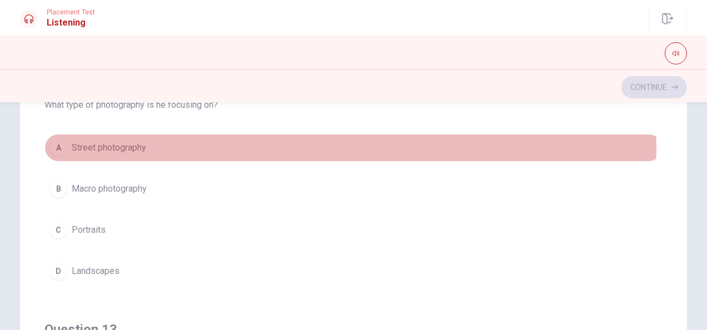
click at [135, 146] on span "Street photography" at bounding box center [109, 147] width 74 height 13
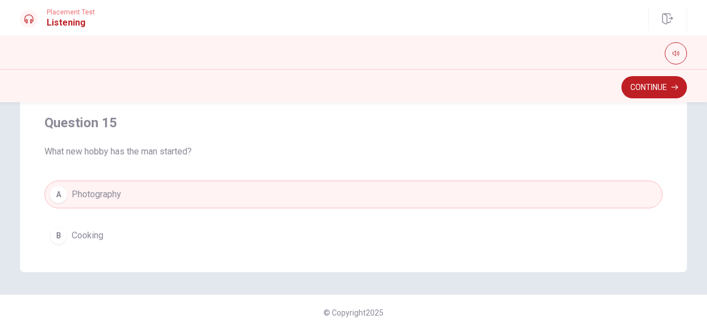
scroll to position [893, 0]
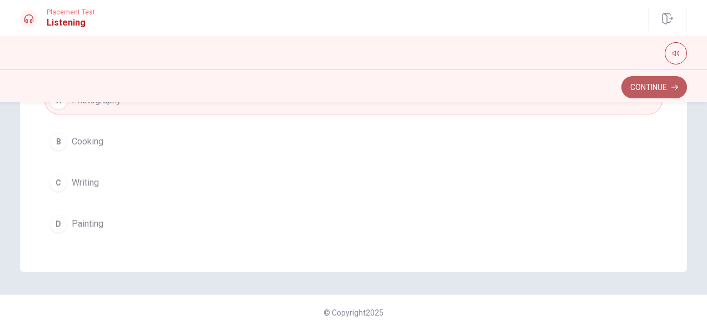
click at [659, 89] on button "Continue" at bounding box center [654, 87] width 66 height 22
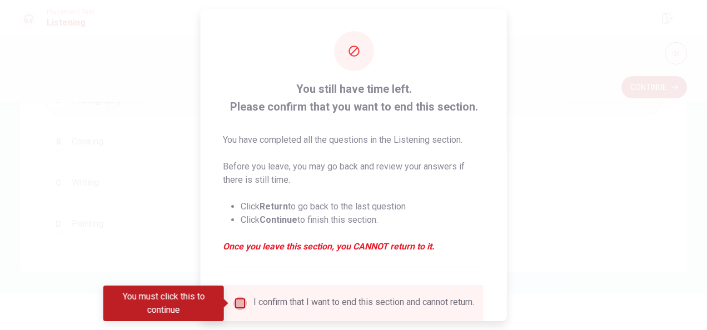
click at [243, 302] on input "You must click this to continue" at bounding box center [239, 303] width 13 height 13
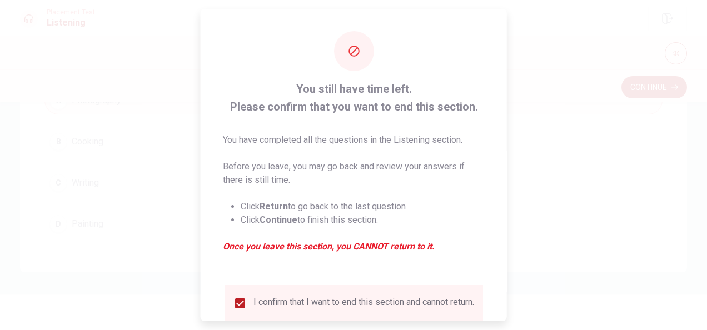
scroll to position [84, 0]
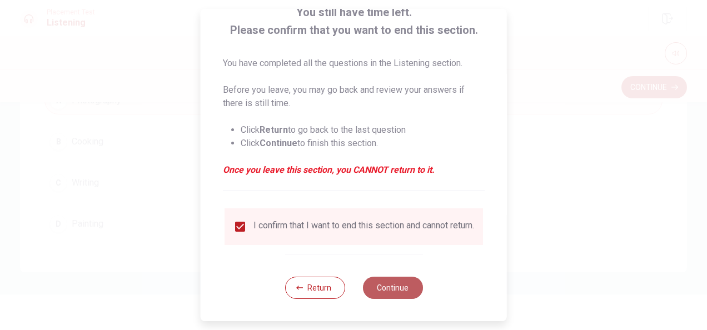
click at [401, 285] on button "Continue" at bounding box center [392, 288] width 60 height 22
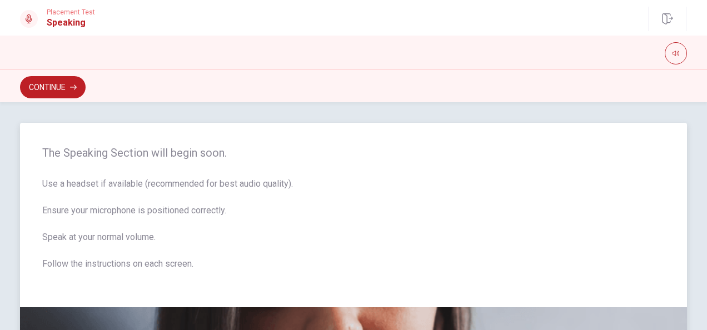
scroll to position [1, 0]
click at [57, 87] on button "Continue" at bounding box center [53, 87] width 66 height 22
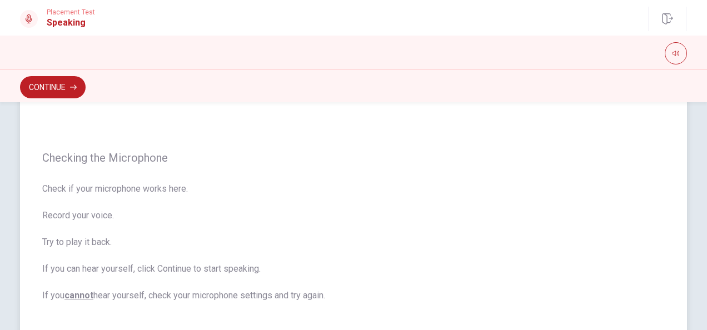
scroll to position [63, 0]
click at [73, 82] on button "Continue" at bounding box center [53, 87] width 66 height 22
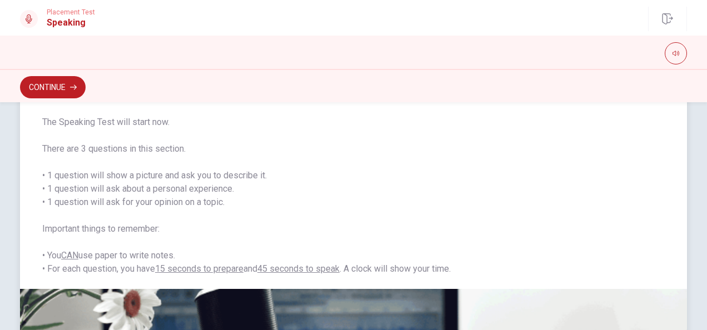
scroll to position [51, 0]
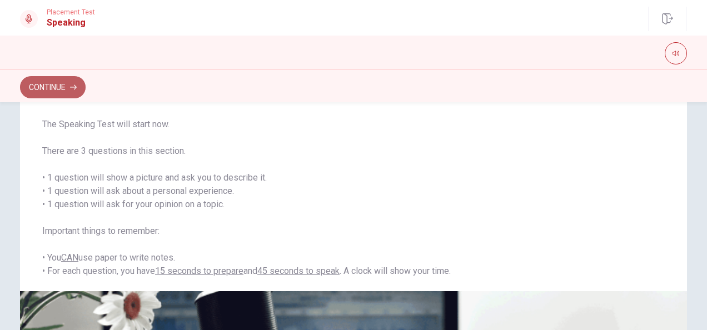
click at [51, 82] on button "Continue" at bounding box center [53, 87] width 66 height 22
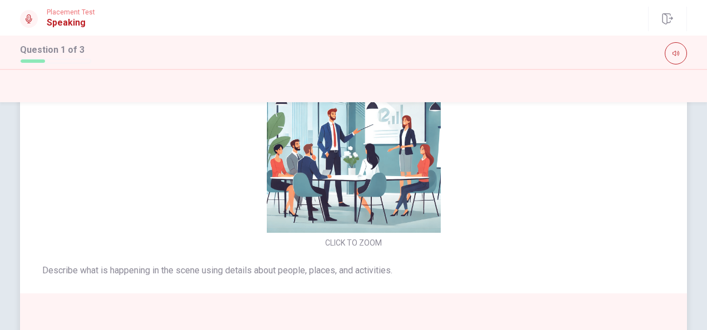
drag, startPoint x: 51, startPoint y: 82, endPoint x: 117, endPoint y: 122, distance: 76.6
click at [117, 122] on div "Placement Test Speaking Question 1 of 3 Question 1 of 3 CLICK TO ZOOM Describe …" at bounding box center [353, 165] width 707 height 330
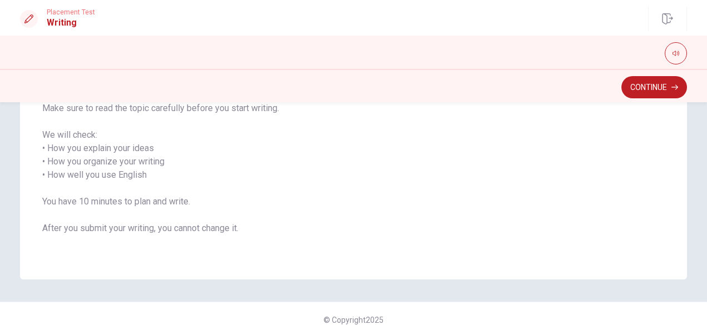
scroll to position [175, 0]
click at [655, 87] on button "Continue" at bounding box center [654, 87] width 66 height 22
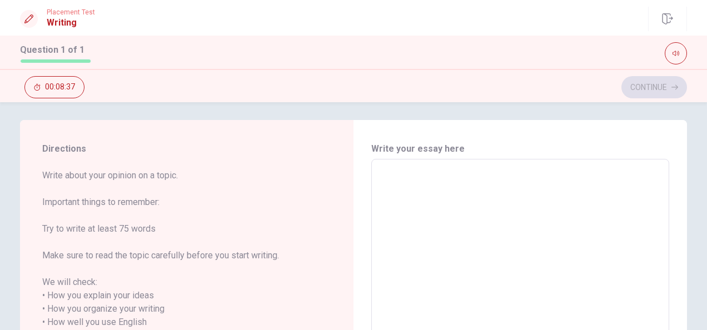
scroll to position [0, 0]
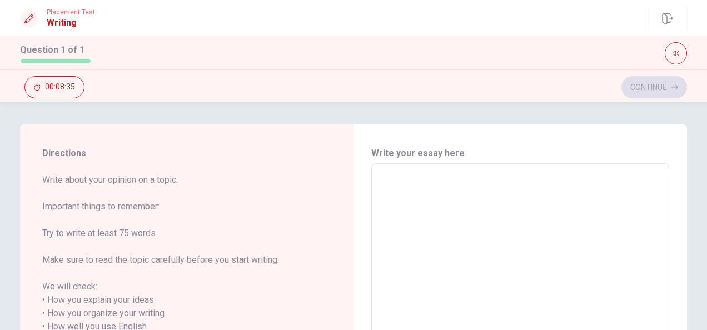
type textarea "t"
type textarea "x"
type textarea "th"
type textarea "x"
type textarea "the"
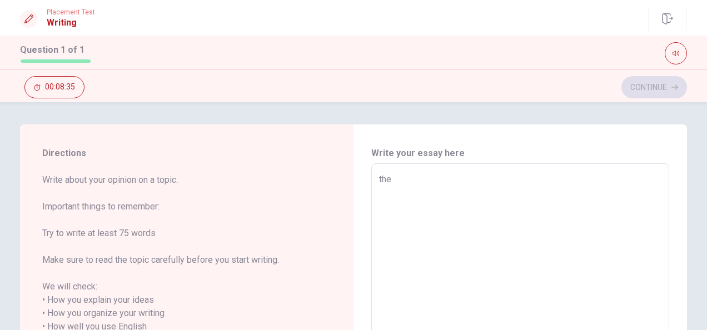
type textarea "x"
type textarea "the"
type textarea "x"
type textarea "the m"
type textarea "x"
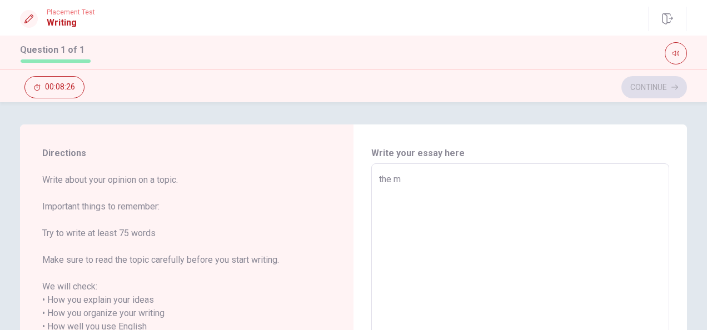
type textarea "the me"
type textarea "x"
type textarea "the mea"
type textarea "x"
type textarea "the mean"
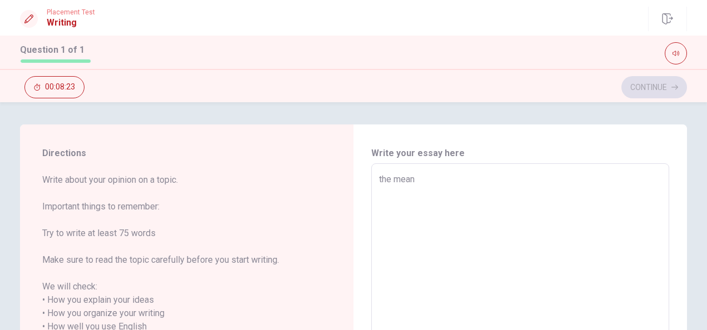
type textarea "x"
type textarea "the meani"
type textarea "x"
type textarea "the meanin"
type textarea "x"
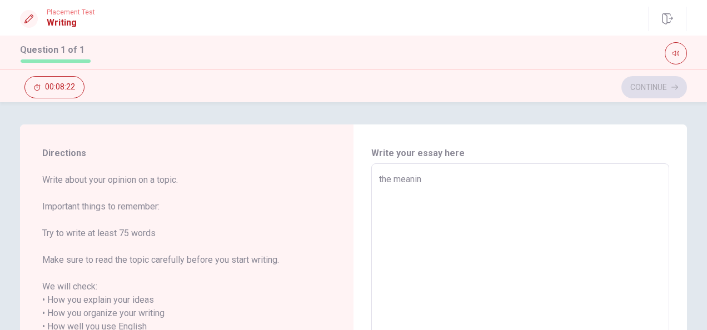
type textarea "the meaning"
type textarea "x"
type textarea "the meaningf"
type textarea "x"
type textarea "the meaningfu"
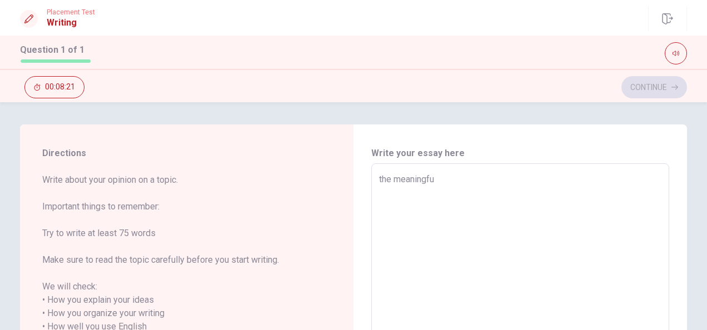
type textarea "x"
type textarea "the meaningful"
type textarea "x"
type textarea "the meaningful"
type textarea "x"
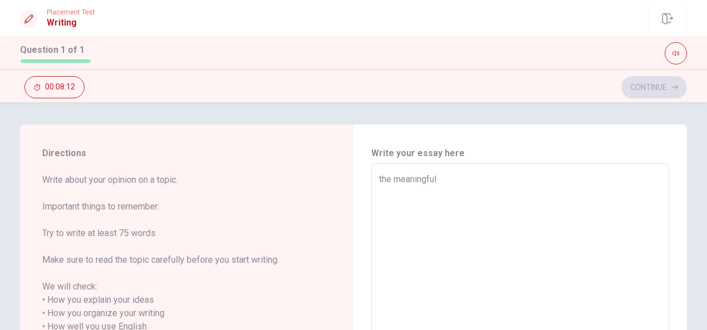
type textarea "the meaningful m"
type textarea "x"
type textarea "the meaningful my"
type textarea "x"
type textarea "the meaningful my"
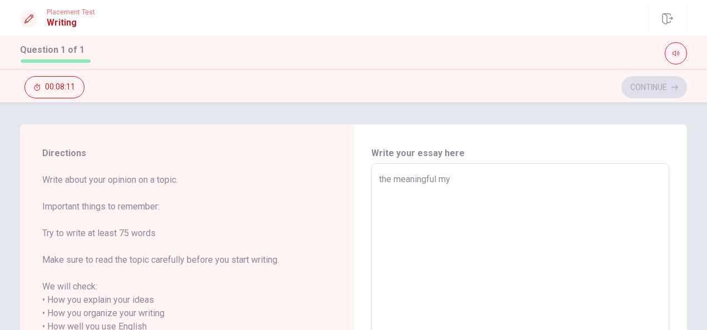
type textarea "x"
type textarea "the meaningful my g"
type textarea "x"
type textarea "the meaningful my ga"
type textarea "x"
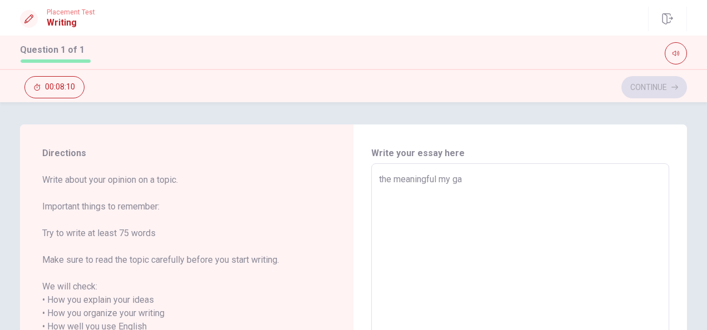
type textarea "the meaningful my gam"
type textarea "x"
type textarea "the meaningful my gami"
type textarea "x"
type textarea "the meaningful my gamil"
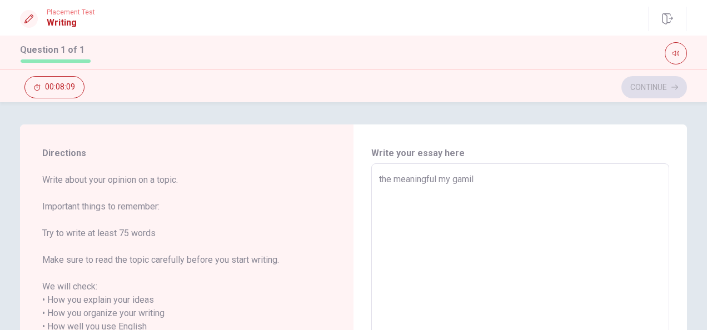
type textarea "x"
type textarea "the meaningful my gamily"
type textarea "x"
type textarea "the meaningful my gamily"
type textarea "x"
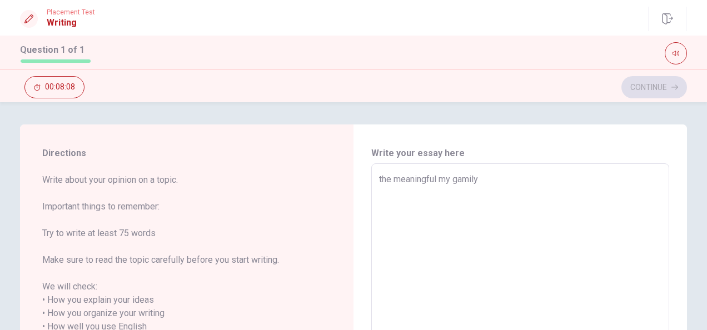
type textarea "the meaningful my gamily"
type textarea "x"
type textarea "the meaningful my gamil"
type textarea "x"
type textarea "the meaningful my gami"
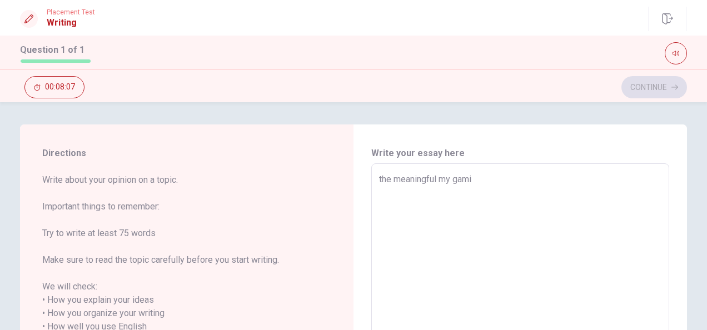
type textarea "x"
type textarea "the meaningful my gam"
type textarea "x"
type textarea "the meaningful my ga"
type textarea "x"
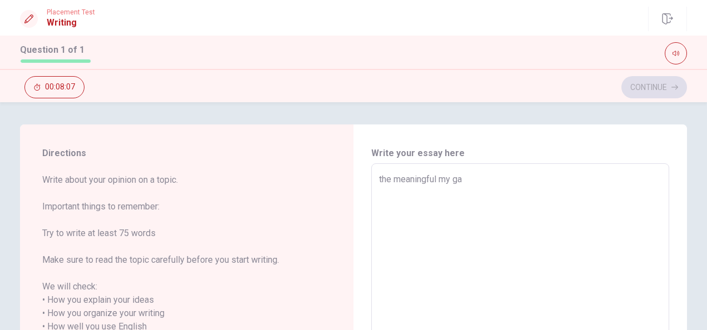
type textarea "the meaningful my g"
type textarea "x"
type textarea "the meaningful my"
type textarea "x"
type textarea "the meaningful my f"
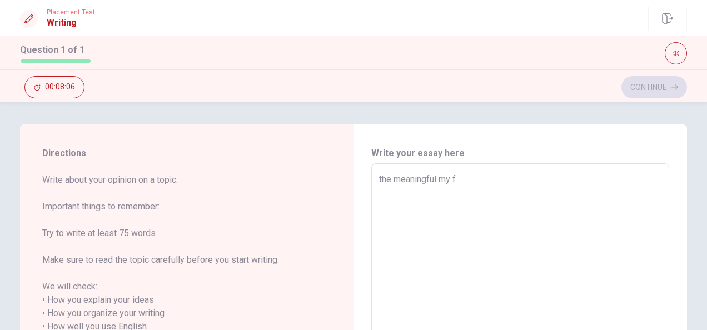
type textarea "x"
type textarea "the meaningful my fa"
type textarea "x"
type textarea "the meaningful my fam"
type textarea "x"
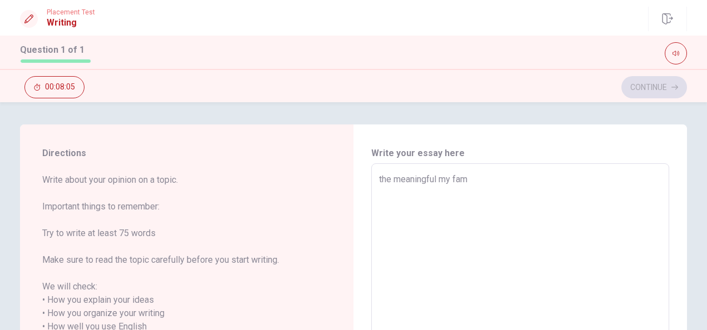
type textarea "the meaningful my fami"
type textarea "x"
type textarea "the meaningful my famil"
type textarea "x"
type textarea "the meaningful my family"
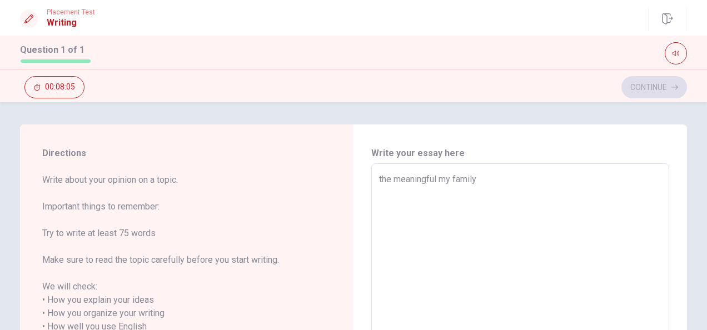
type textarea "x"
type textarea "the meaningful my family"
type textarea "x"
type textarea "the meaningful my family ,"
type textarea "x"
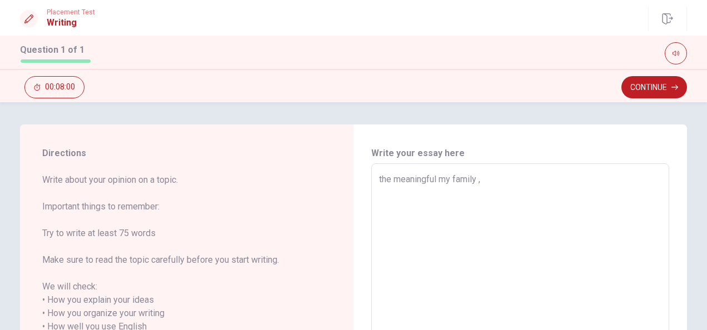
type textarea "the meaningful my family ,"
click at [440, 179] on textarea "the meaningful my family ," at bounding box center [520, 320] width 282 height 295
type textarea "x"
type textarea "the meaningful wmy family ,"
type textarea "x"
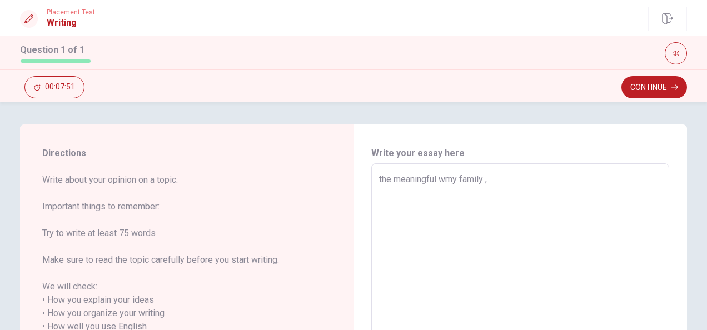
type textarea "the meaningful whmy family ,"
type textarea "x"
type textarea "the meaningful whimy family ,"
type textarea "x"
type textarea "the meaningful whitmy family ,"
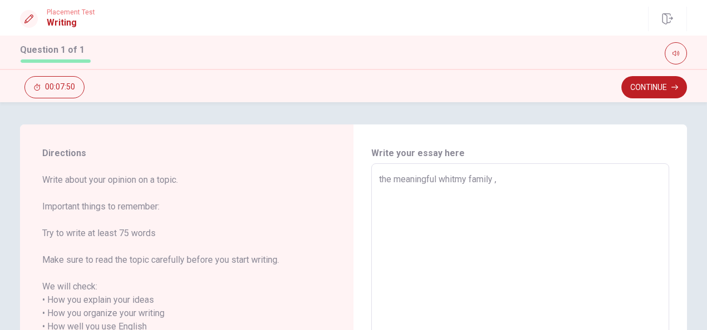
type textarea "x"
type textarea "the meaningful whit my family ,"
click at [530, 188] on textarea "the meaningful whit my family ," at bounding box center [520, 320] width 282 height 295
type textarea "x"
type textarea "the meaningful whit my family ,"
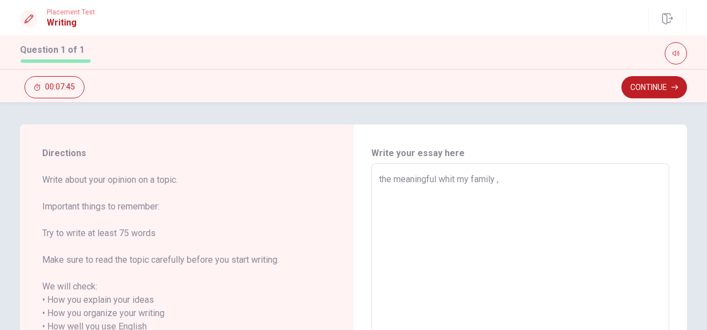
type textarea "x"
type textarea "the meaningful whit my family ,"
type textarea "x"
type textarea "the meaningful whit my family , i"
type textarea "x"
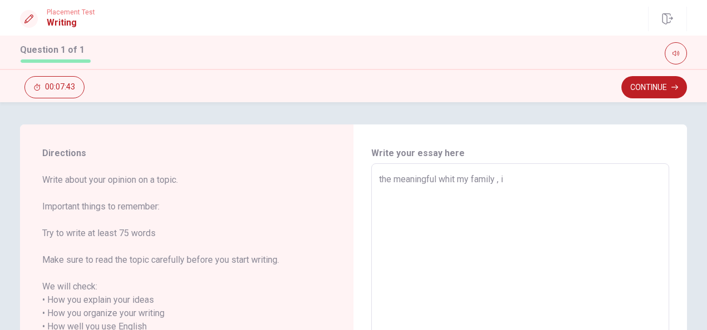
type textarea "the meaningful whit my family , is"
type textarea "x"
type textarea "the meaningful whit my family , is"
type textarea "x"
type textarea "the meaningful whit my family , is i"
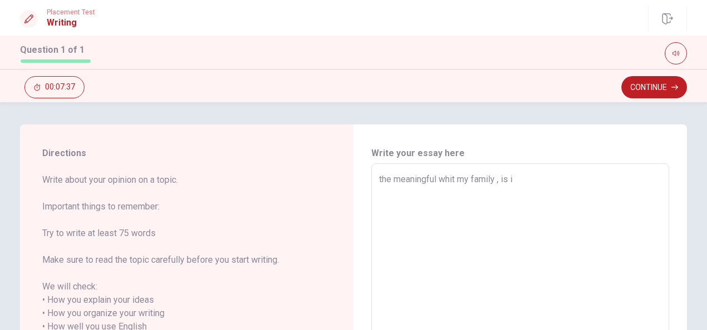
type textarea "x"
type textarea "the meaningful whit my family , is in"
type textarea "x"
type textarea "the meaningful whit my family , is in"
type textarea "x"
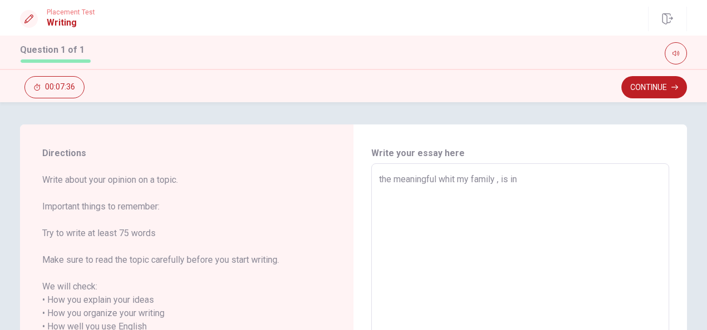
type textarea "the meaningful whit my family , is in p"
type textarea "x"
type textarea "the meaningful whit my family , is in pe"
type textarea "x"
type textarea "the meaningful whit my family , is in per"
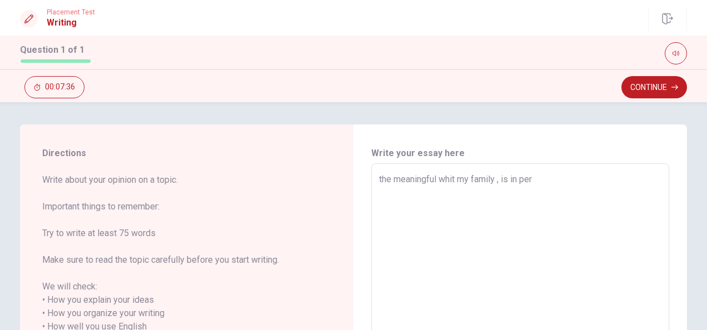
type textarea "x"
type textarea "the meaningful whit my family , is in peri"
type textarea "x"
type textarea "the meaningful whit my family , is in perio"
type textarea "x"
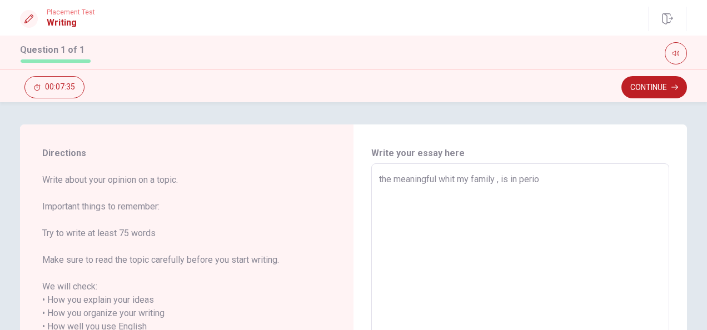
type textarea "the meaningful whit my family , is in period"
type textarea "x"
type textarea "the meaningful whit my family , is in period"
type textarea "x"
type textarea "the meaningful whit my family , is in period o"
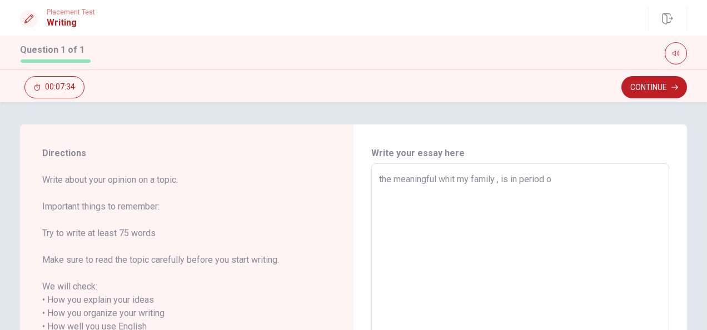
type textarea "x"
type textarea "the meaningful whit my family , is in period of"
type textarea "x"
type textarea "the meaningful whit my family , is in period of"
type textarea "x"
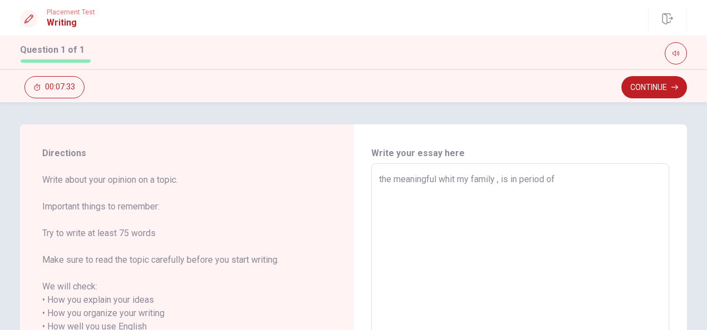
type textarea "the meaningful whit my family , is in period of c"
type textarea "x"
type textarea "the meaningful whit my family , is in period of ch"
type textarea "x"
type textarea "the meaningful whit my family , is in period of chr"
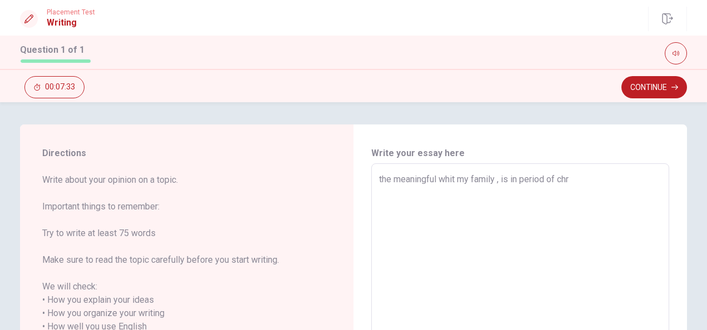
type textarea "x"
type textarea "the meaningful whit my family , is in period of chri"
type textarea "x"
type textarea "the meaningful whit my family , is in period of [PERSON_NAME]"
type textarea "x"
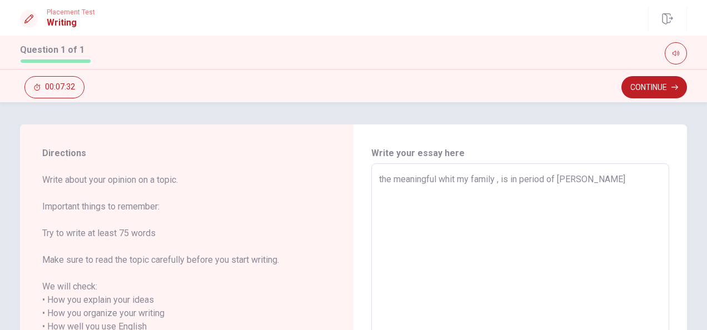
type textarea "the meaningful whit my family , is in period of [PERSON_NAME]"
type textarea "x"
type textarea "the meaningful whit my family , is in period of [PERSON_NAME]"
type textarea "x"
type textarea "the meaningful whit my family , is in period of [PERSON_NAME]"
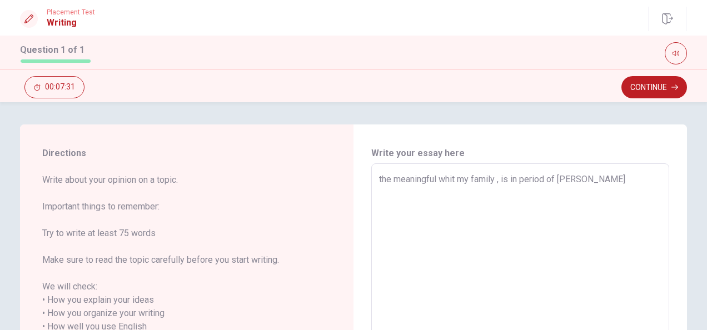
type textarea "x"
type textarea "the meaningful whit my family , is in period of [PERSON_NAME]"
type textarea "x"
type textarea "the meaningful whit my family , is in period of [PERSON_NAME]"
type textarea "x"
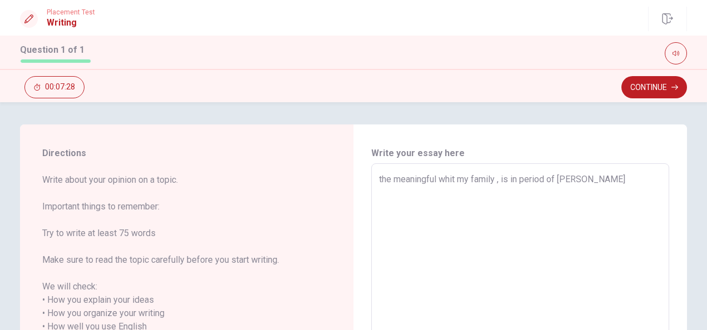
type textarea "the meaningful whit my family , is in period of [PERSON_NAME]"
type textarea "x"
type textarea "the meaningful whit my family , is in period of [PERSON_NAME]"
type textarea "x"
type textarea "the meaningful whit my family , is in period of [PERSON_NAME] when"
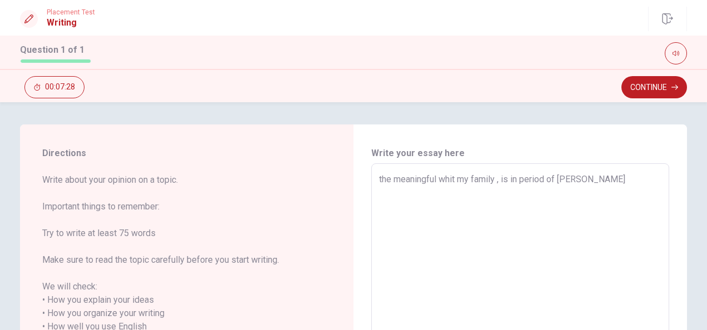
type textarea "x"
type textarea "the meaningful whit my family , is in period of [PERSON_NAME] when"
type textarea "x"
type textarea "the meaningful whit my family , is in period of [PERSON_NAME] when a"
type textarea "x"
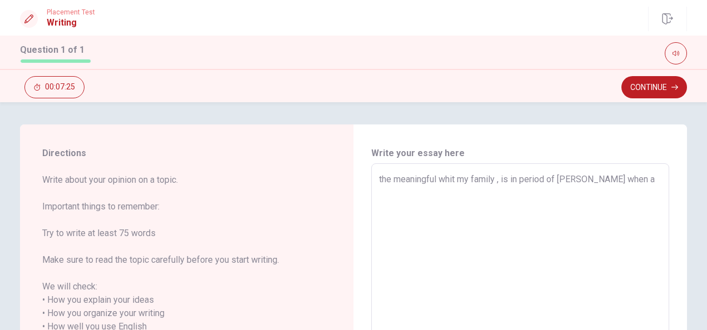
type textarea "the meaningful whit my family , is in period of [PERSON_NAME] when al"
type textarea "x"
type textarea "the meaningful whit my family , is in period of [PERSON_NAME] when all"
type textarea "x"
type textarea "the meaningful whit my family , is in period of [PERSON_NAME] when all"
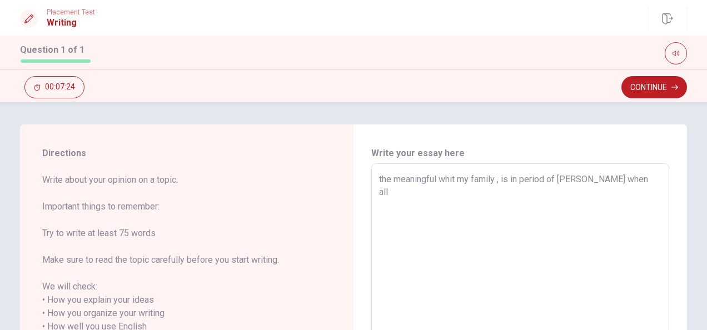
type textarea "x"
type textarea "the meaningful whit my family , is in period of [PERSON_NAME] when all o"
type textarea "x"
type textarea "the meaningful whit my family , is in period of [PERSON_NAME] when all of"
type textarea "x"
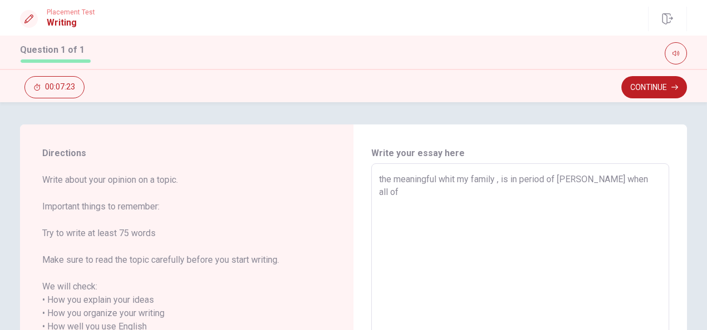
type textarea "the meaningful whit my family , is in period of [PERSON_NAME] when all of"
type textarea "x"
type textarea "the meaningful whit my family , is in period of [PERSON_NAME] when all of m"
type textarea "x"
type textarea "the meaningful whit my family , is in period of [PERSON_NAME] when all of my"
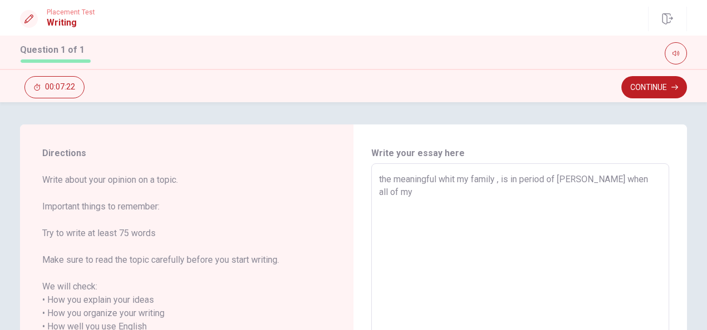
type textarea "x"
type textarea "the meaningful whit my family , is in period of [PERSON_NAME] when all of my"
type textarea "x"
type textarea "the meaningful whit my family , is in period of [PERSON_NAME] when all of my f"
type textarea "x"
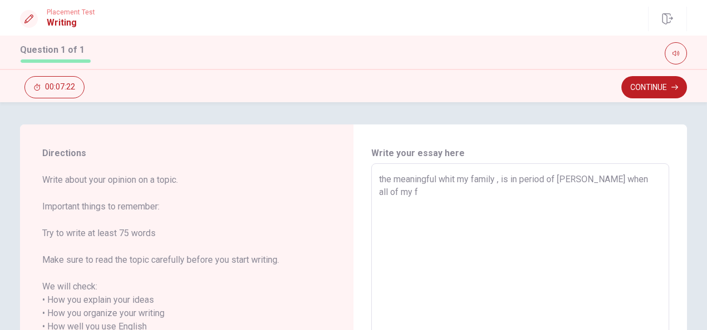
type textarea "the meaningful whit my family , is in period of [PERSON_NAME] when all of my fa"
type textarea "x"
type textarea "the meaningful whit my family , is in period of [PERSON_NAME] when all of my fam"
type textarea "x"
type textarea "the meaningful whit my family , is in period of [PERSON_NAME] when all of my fa…"
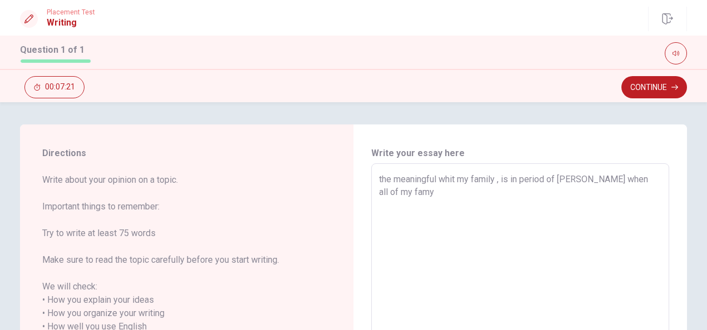
type textarea "x"
type textarea "the meaningful whit my family , is in period of [PERSON_NAME] when all of my fa…"
type textarea "x"
type textarea "the meaningful whit my family , is in period of [PERSON_NAME] when all of my fa…"
type textarea "x"
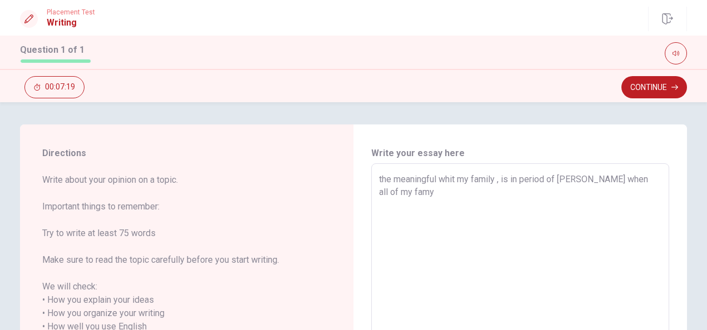
type textarea "the meaningful whit my family , is in period of [PERSON_NAME] when all of my fam"
type textarea "x"
type textarea "the meaningful whit my family , is in period of [PERSON_NAME] when all of my fa"
type textarea "x"
type textarea "the meaningful whit my family , is in period of [PERSON_NAME] when all of my f"
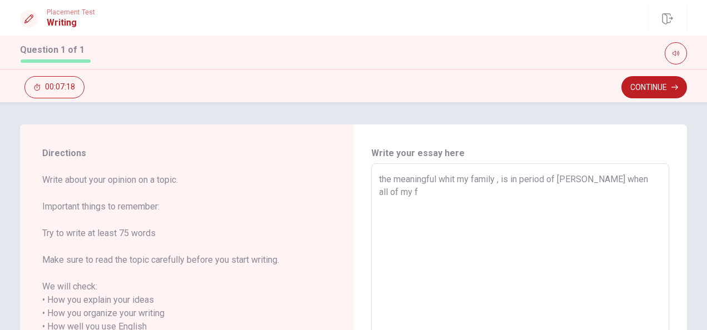
type textarea "x"
type textarea "the meaningful whit my family , is in period of [PERSON_NAME] when all of my"
type textarea "x"
type textarea "the meaningful whit my family , is in period of [PERSON_NAME] when all of my"
type textarea "x"
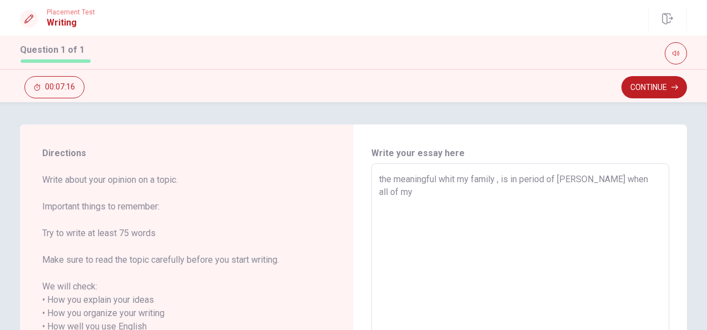
type textarea "the meaningful whit my family , is in period of [PERSON_NAME] when all of my f"
type textarea "x"
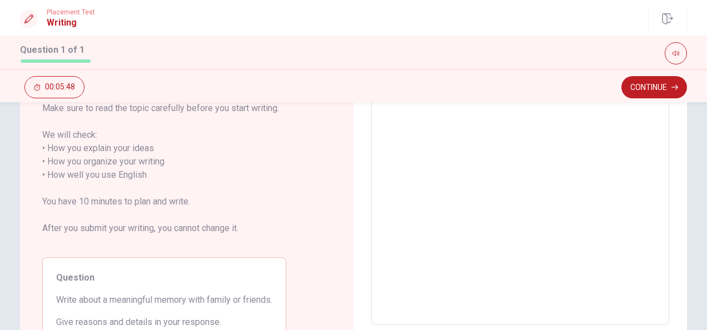
scroll to position [244, 0]
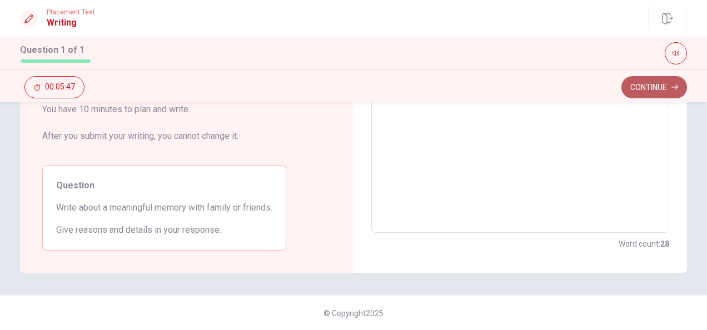
click at [652, 92] on button "Continue" at bounding box center [654, 87] width 66 height 22
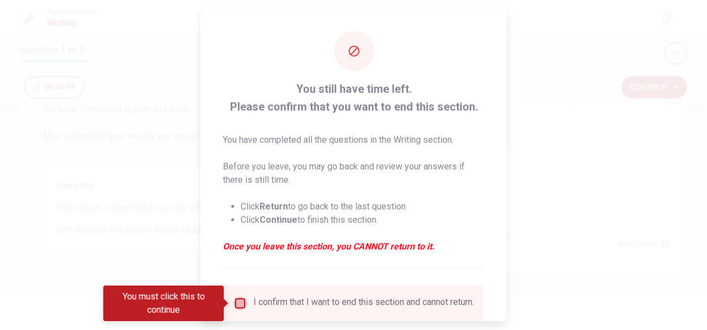
click at [236, 301] on input "You must click this to continue" at bounding box center [239, 303] width 13 height 13
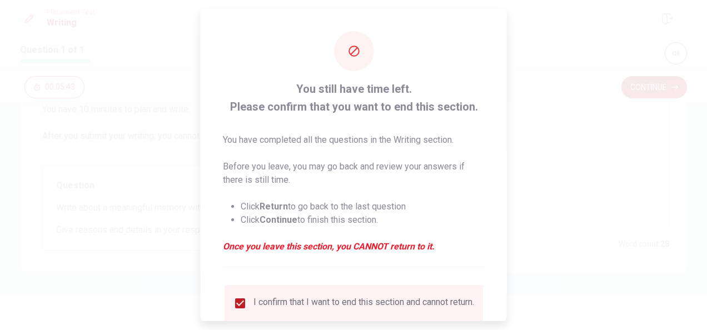
scroll to position [84, 0]
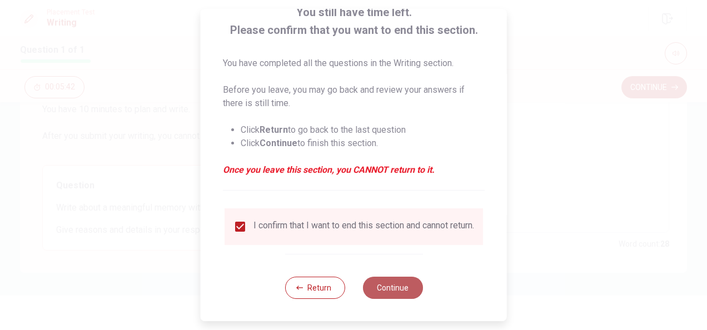
click at [396, 295] on button "Continue" at bounding box center [392, 288] width 60 height 22
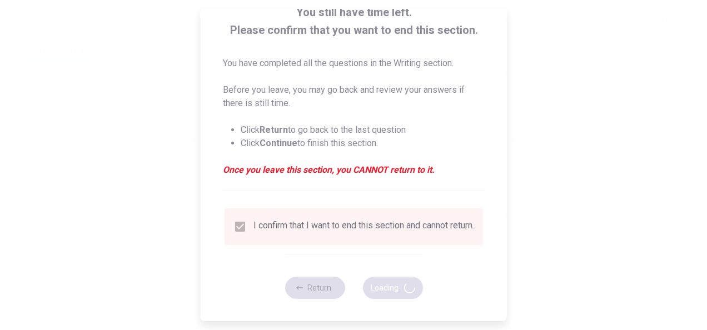
scroll to position [0, 0]
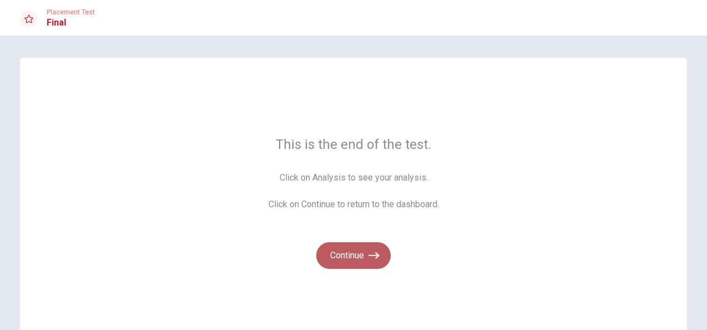
click at [371, 253] on icon "button" at bounding box center [374, 255] width 11 height 11
